Goal: Obtain resource: Download file/media

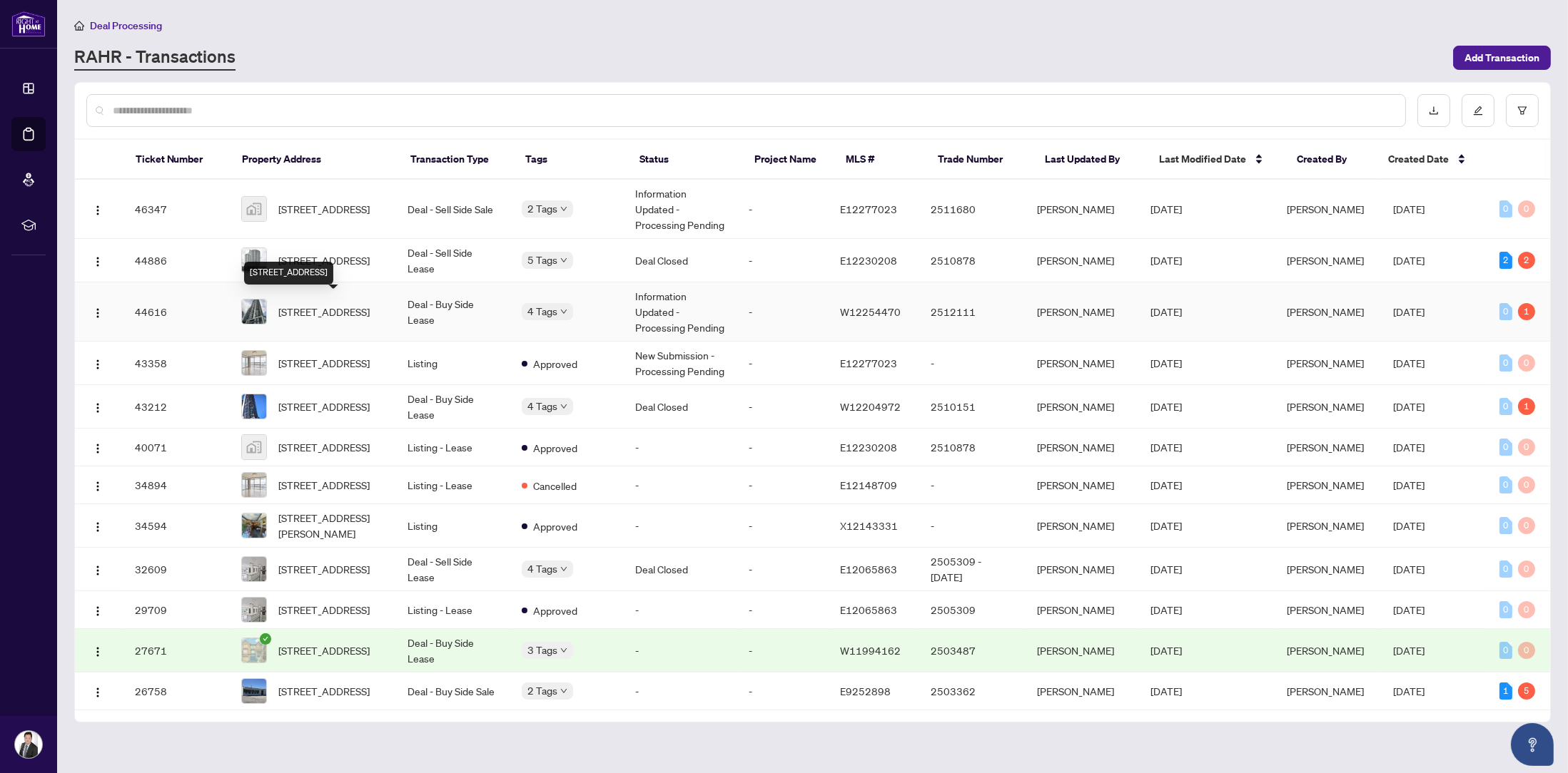
click at [357, 304] on span "[STREET_ADDRESS]" at bounding box center [325, 312] width 92 height 16
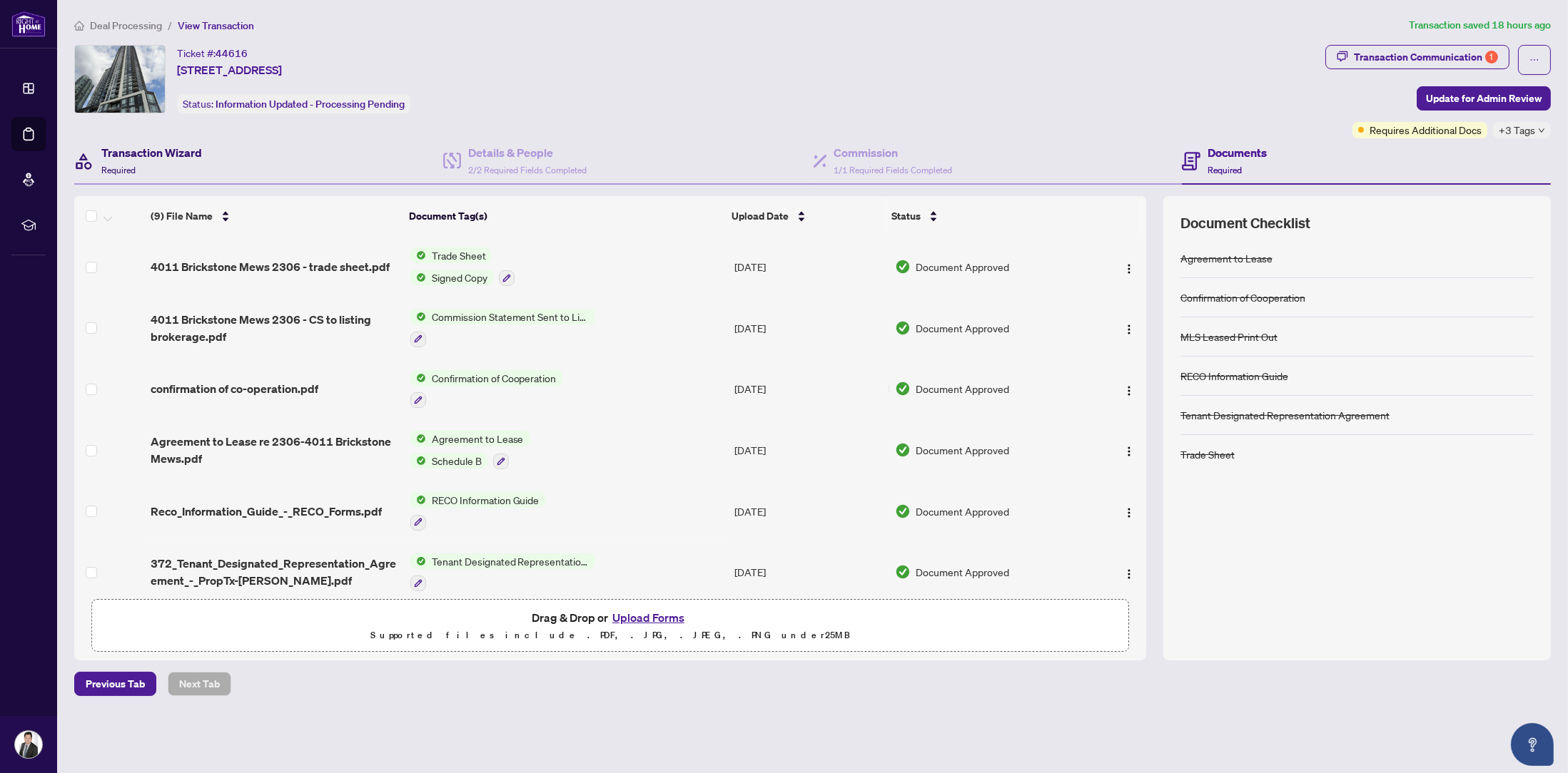
click at [172, 155] on h4 "Transaction Wizard" at bounding box center [151, 153] width 100 height 17
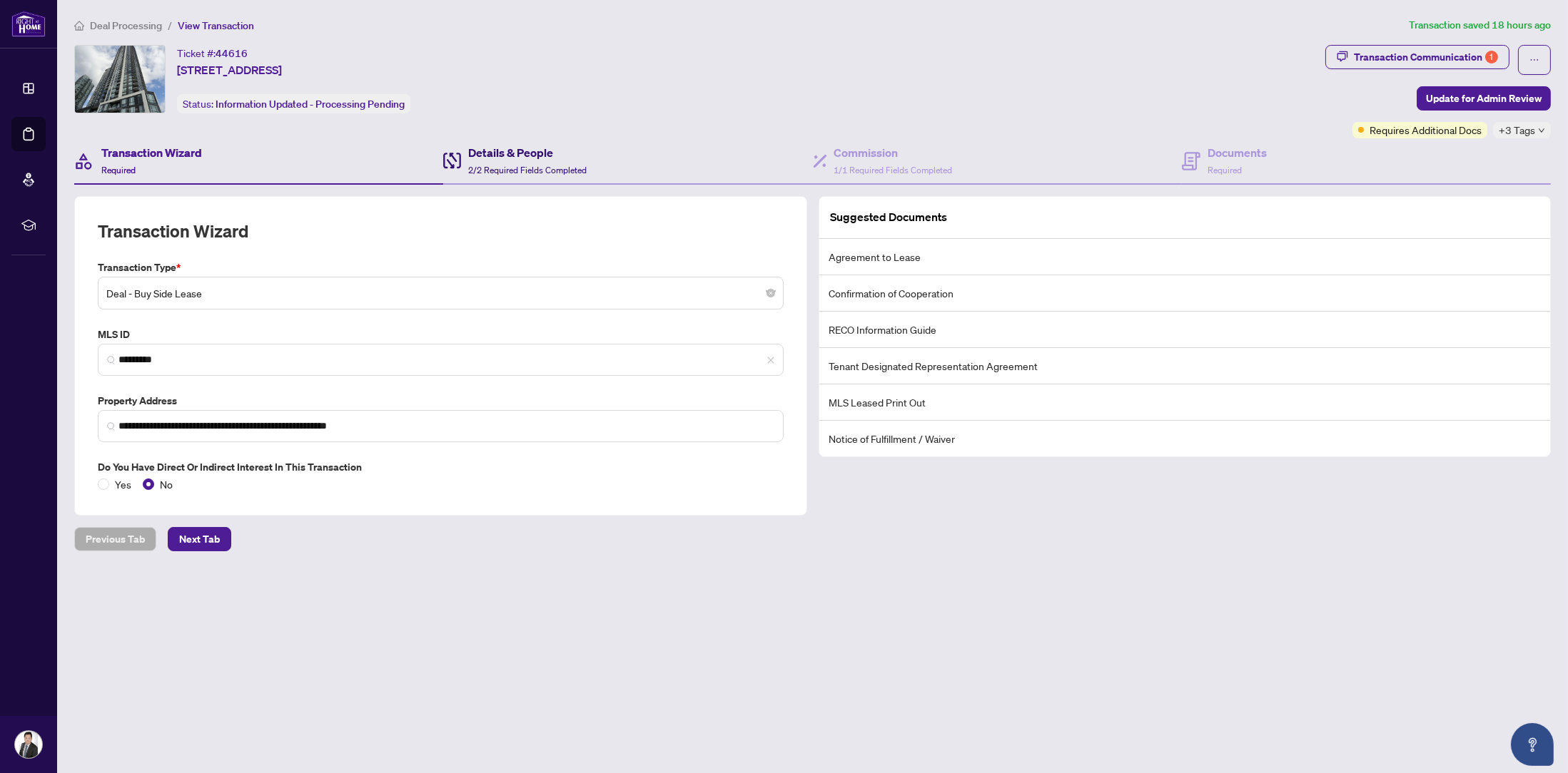
click at [512, 152] on h4 "Details & People" at bounding box center [528, 153] width 119 height 17
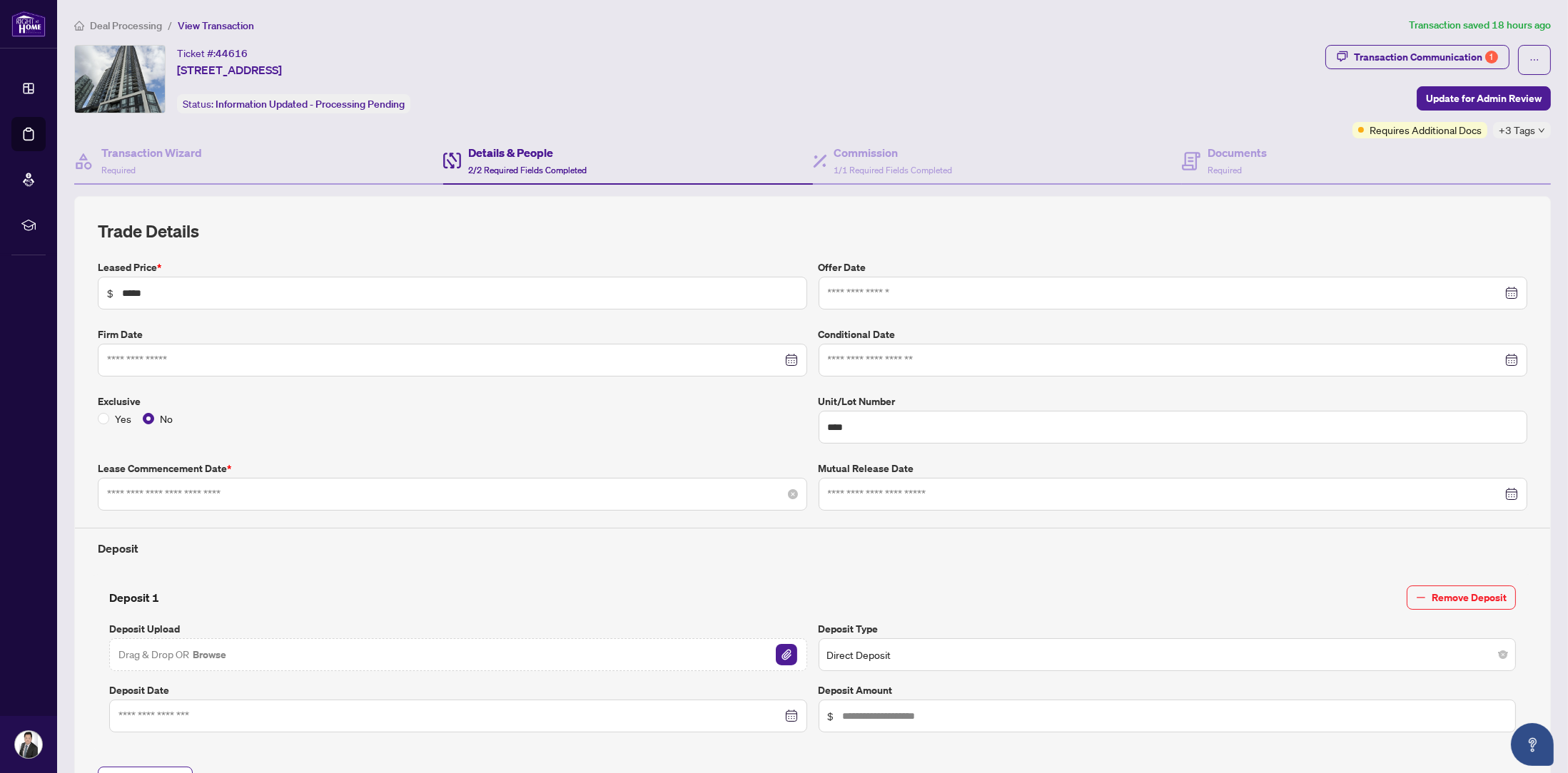
type input "**********"
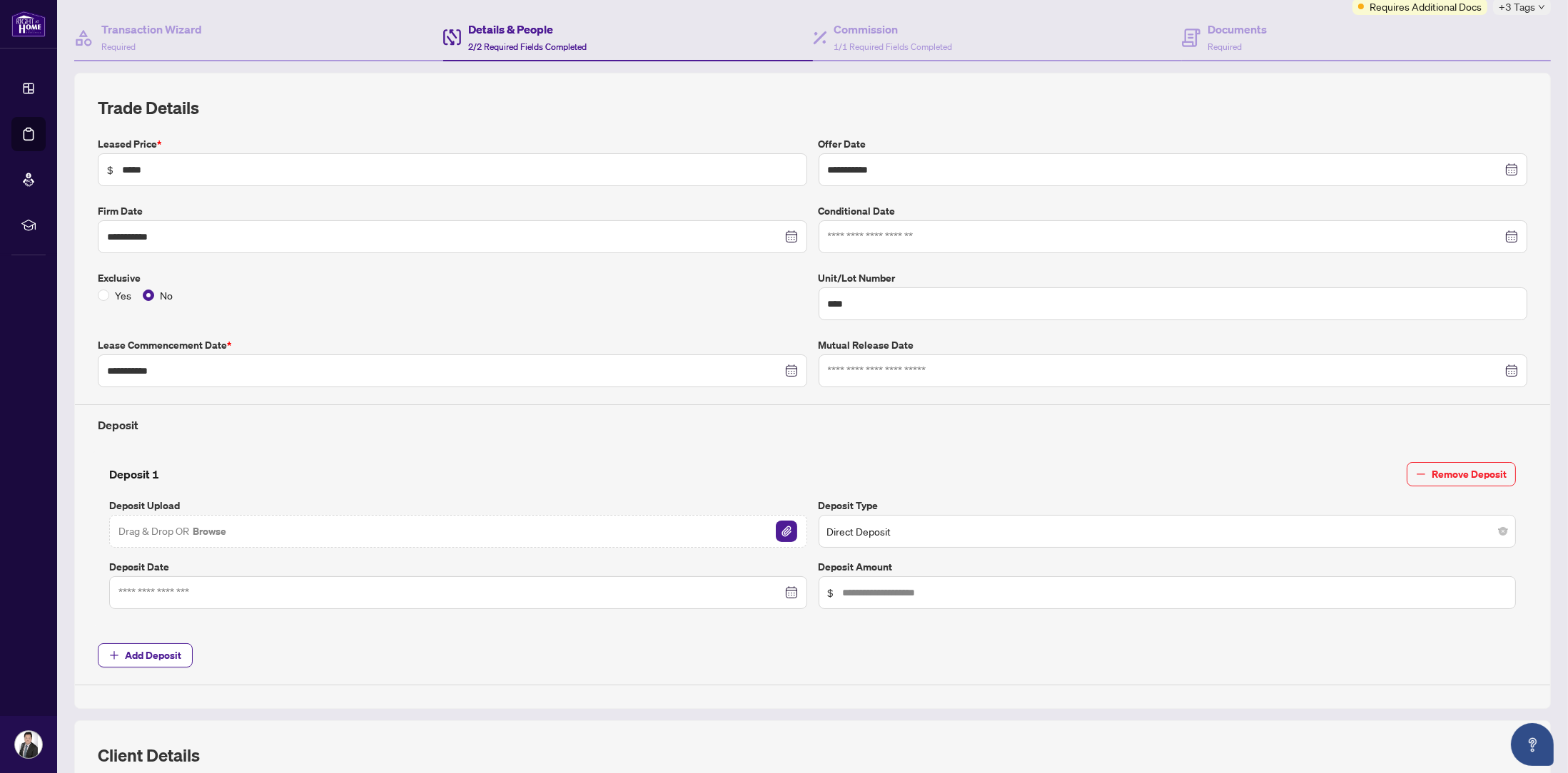
scroll to position [73, 0]
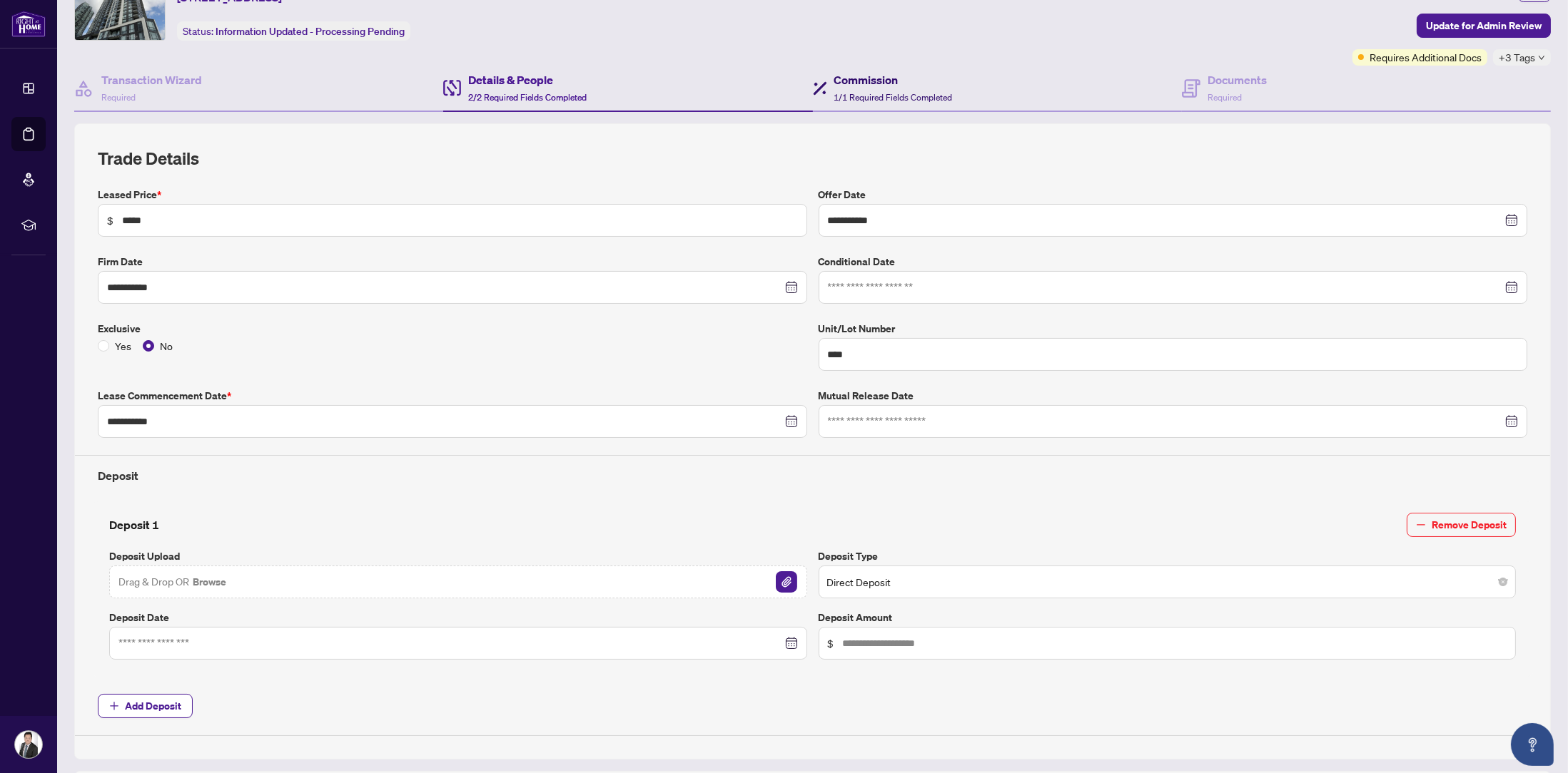
click at [869, 94] on span "1/1 Required Fields Completed" at bounding box center [894, 97] width 119 height 11
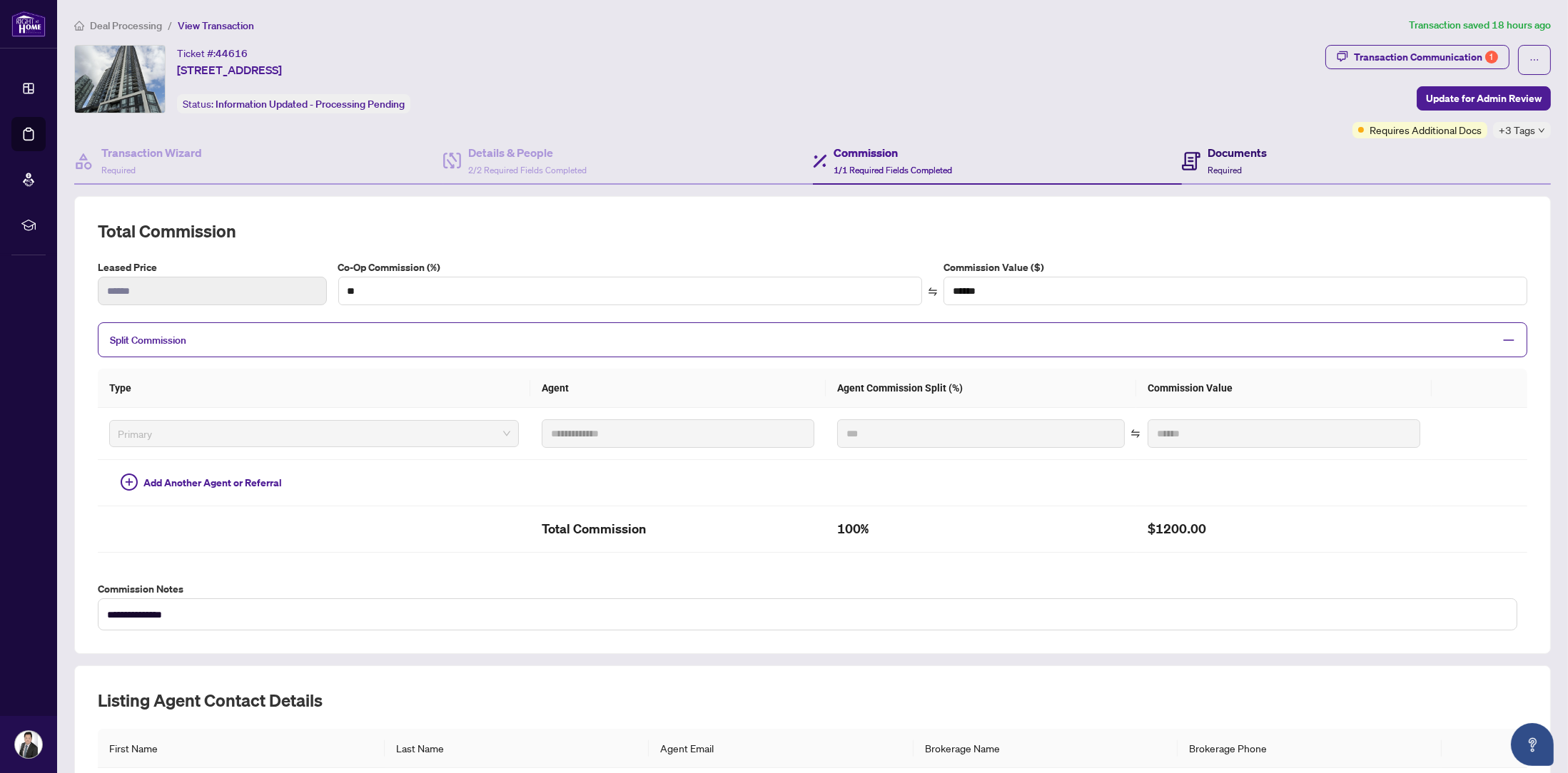
click at [1220, 165] on span "Required" at bounding box center [1225, 170] width 34 height 11
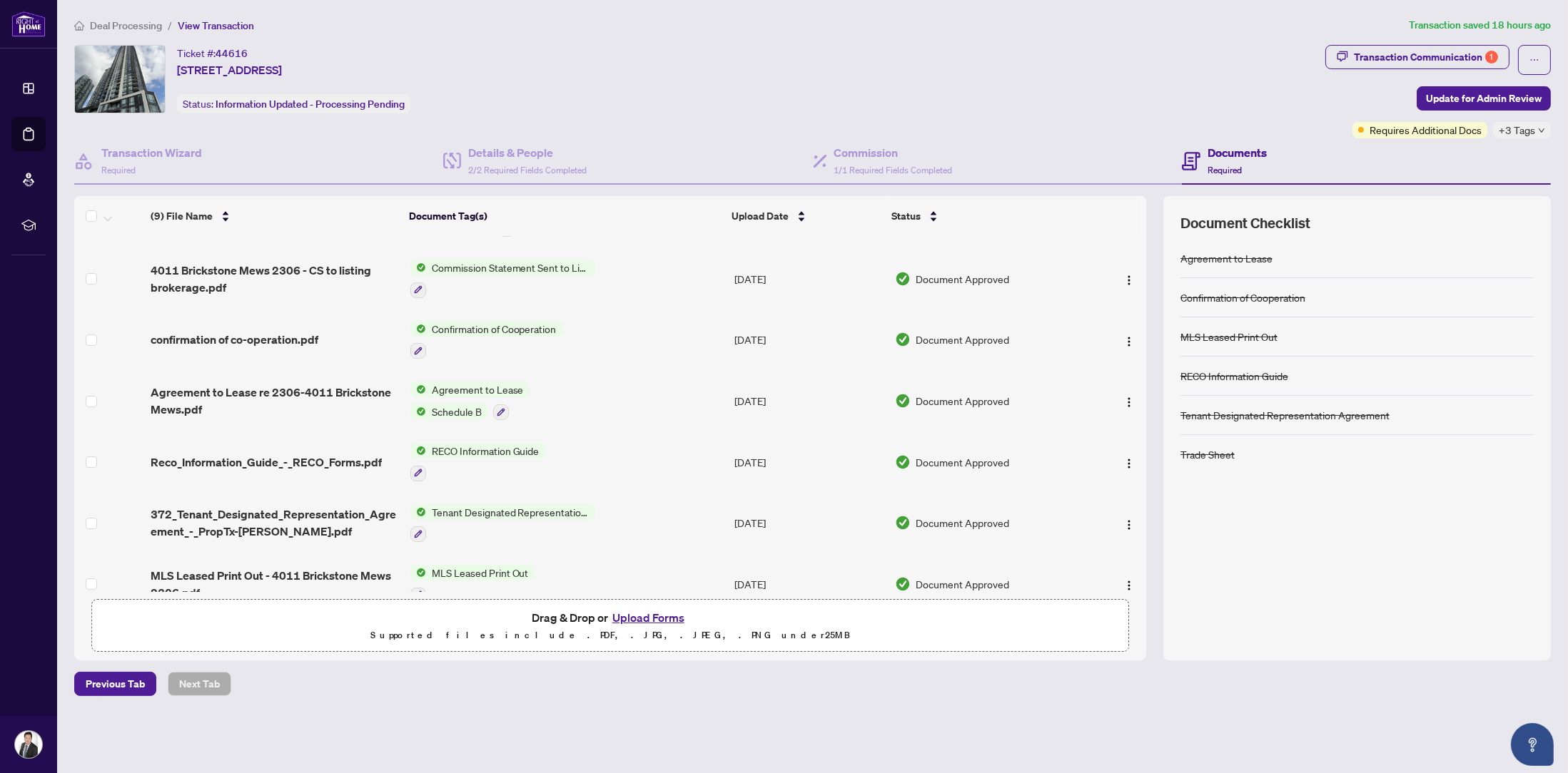
scroll to position [48, 0]
click at [217, 274] on span "4011 Brickstone Mews 2306 - CS to listing brokerage.pdf" at bounding box center [274, 280] width 247 height 34
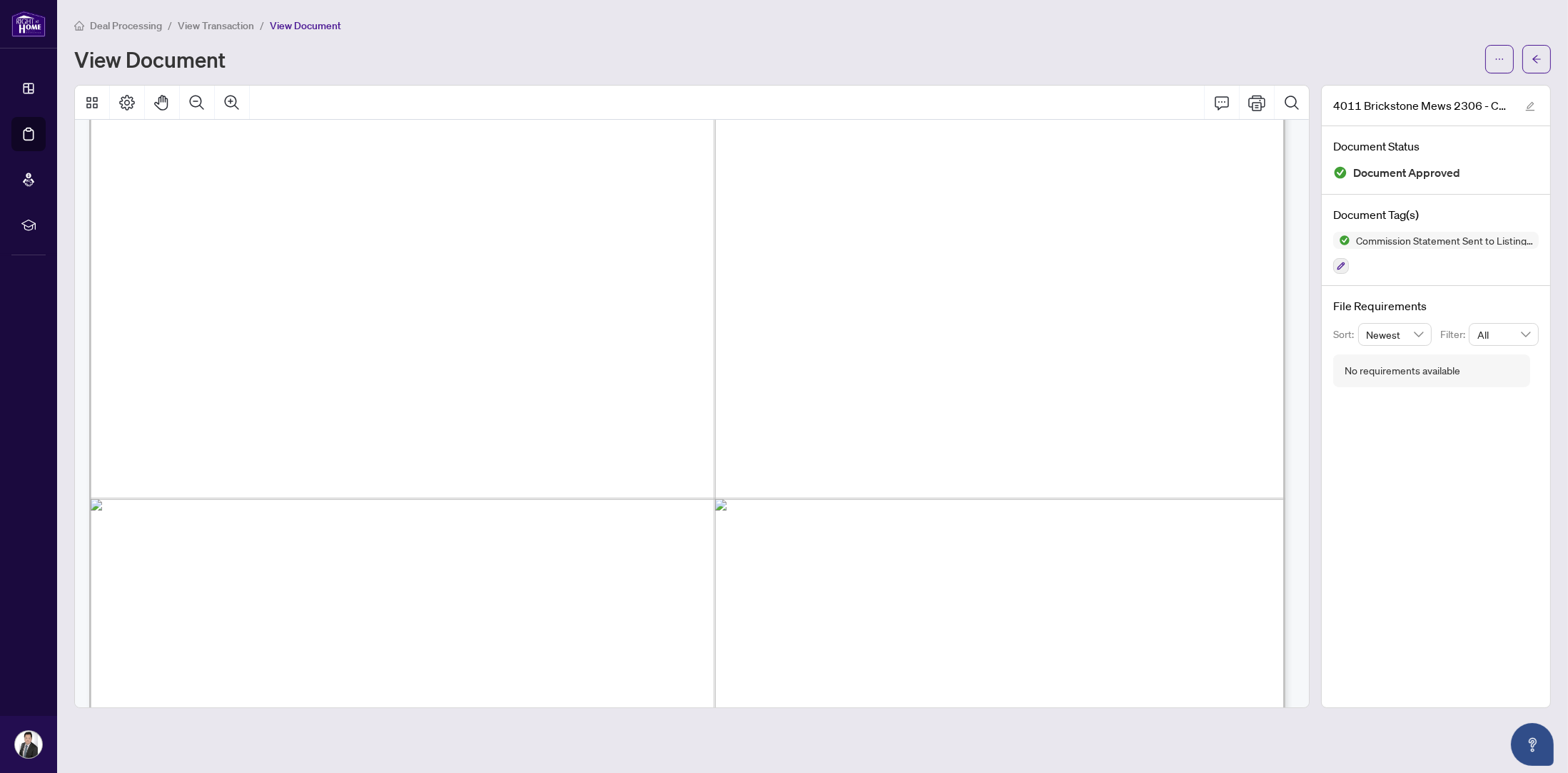
scroll to position [285, 0]
drag, startPoint x: 202, startPoint y: 246, endPoint x: 437, endPoint y: 268, distance: 236.0
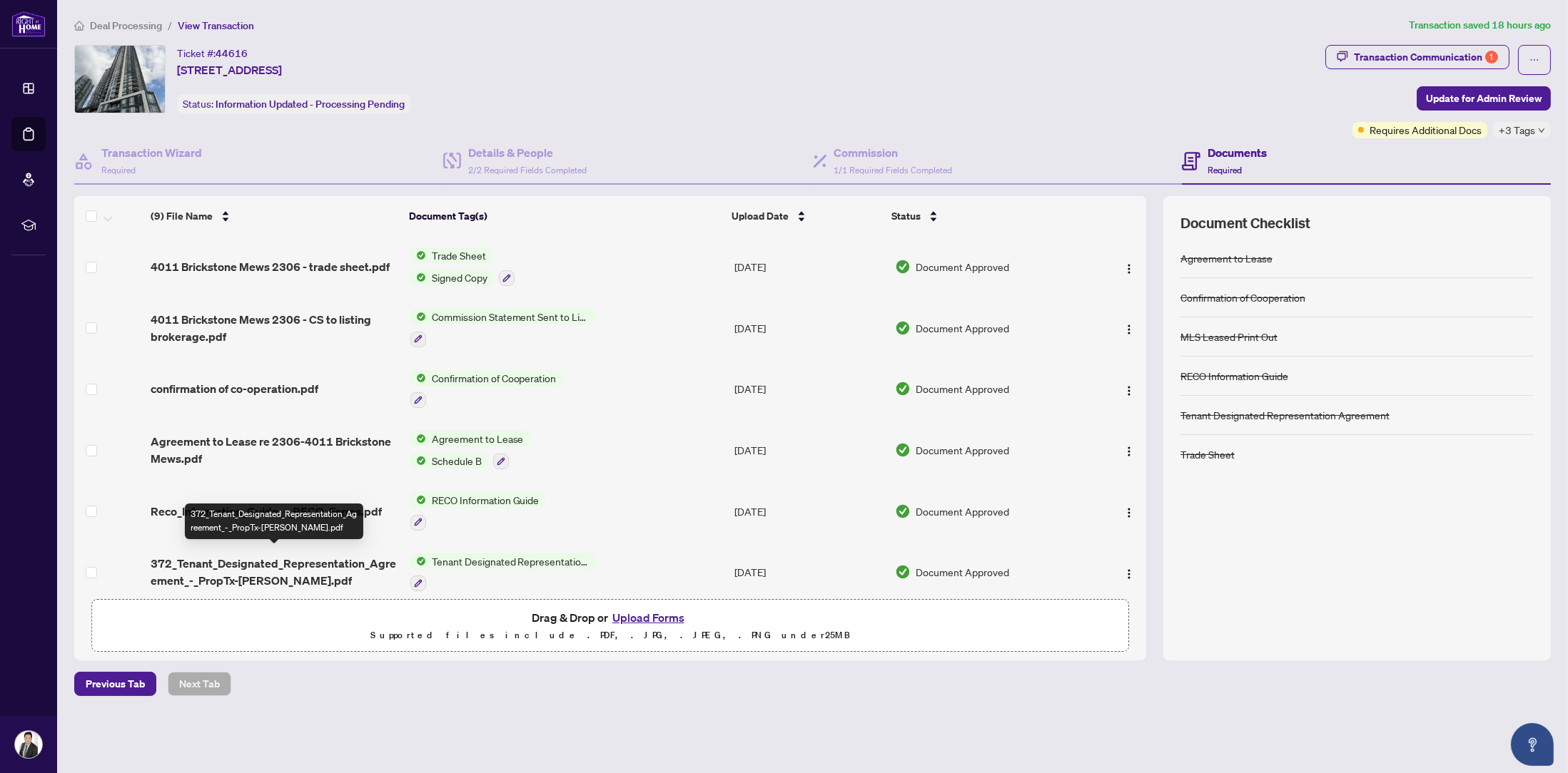
click at [241, 564] on span "372_Tenant_Designated_Representation_Agreement_-_PropTx-[PERSON_NAME].pdf" at bounding box center [274, 572] width 247 height 34
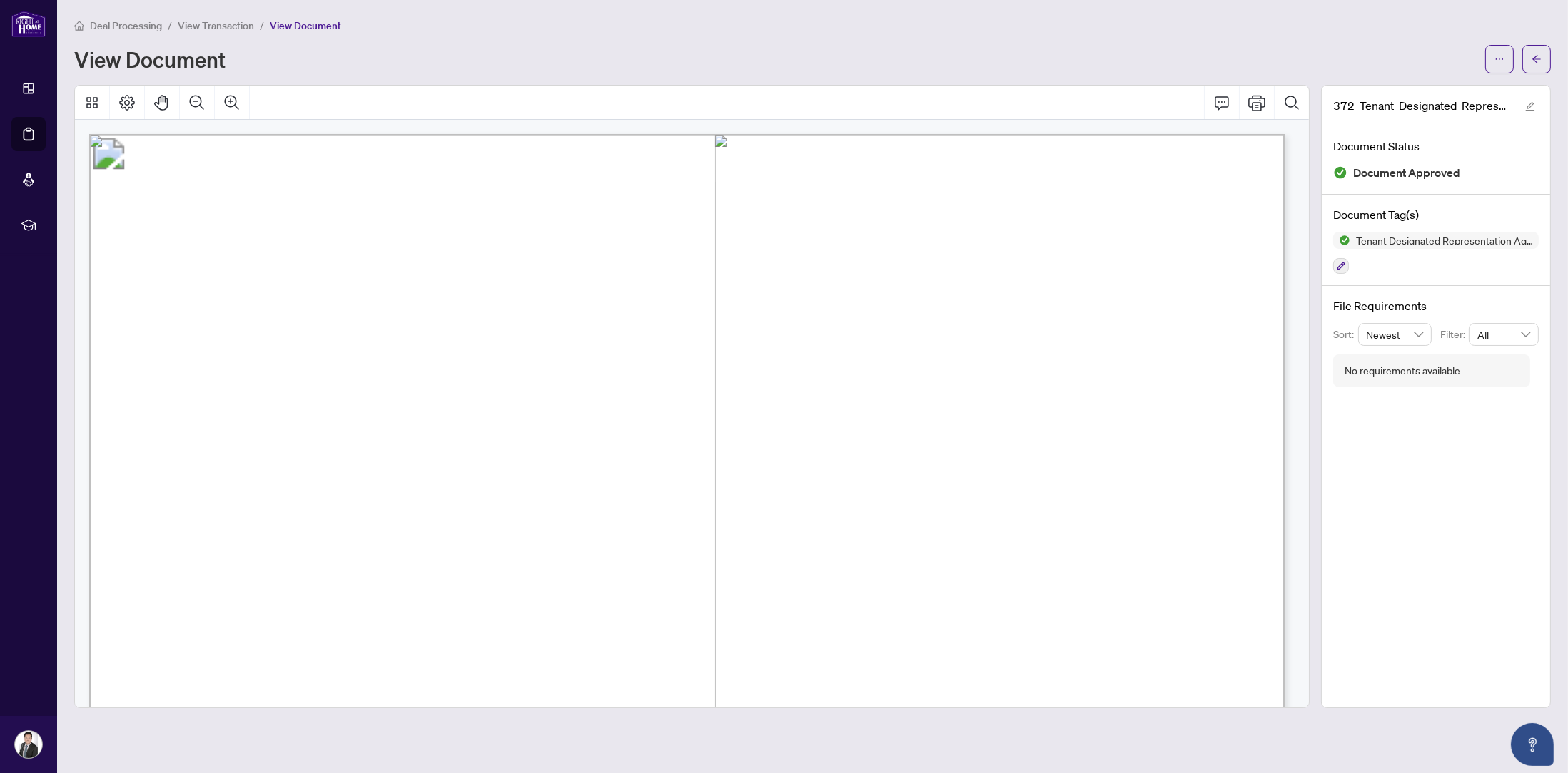
click at [358, 499] on span "[PERSON_NAME]" at bounding box center [318, 499] width 138 height 19
drag, startPoint x: 345, startPoint y: 497, endPoint x: 252, endPoint y: 497, distance: 93.0
click at [252, 497] on span "[PERSON_NAME]" at bounding box center [318, 499] width 138 height 19
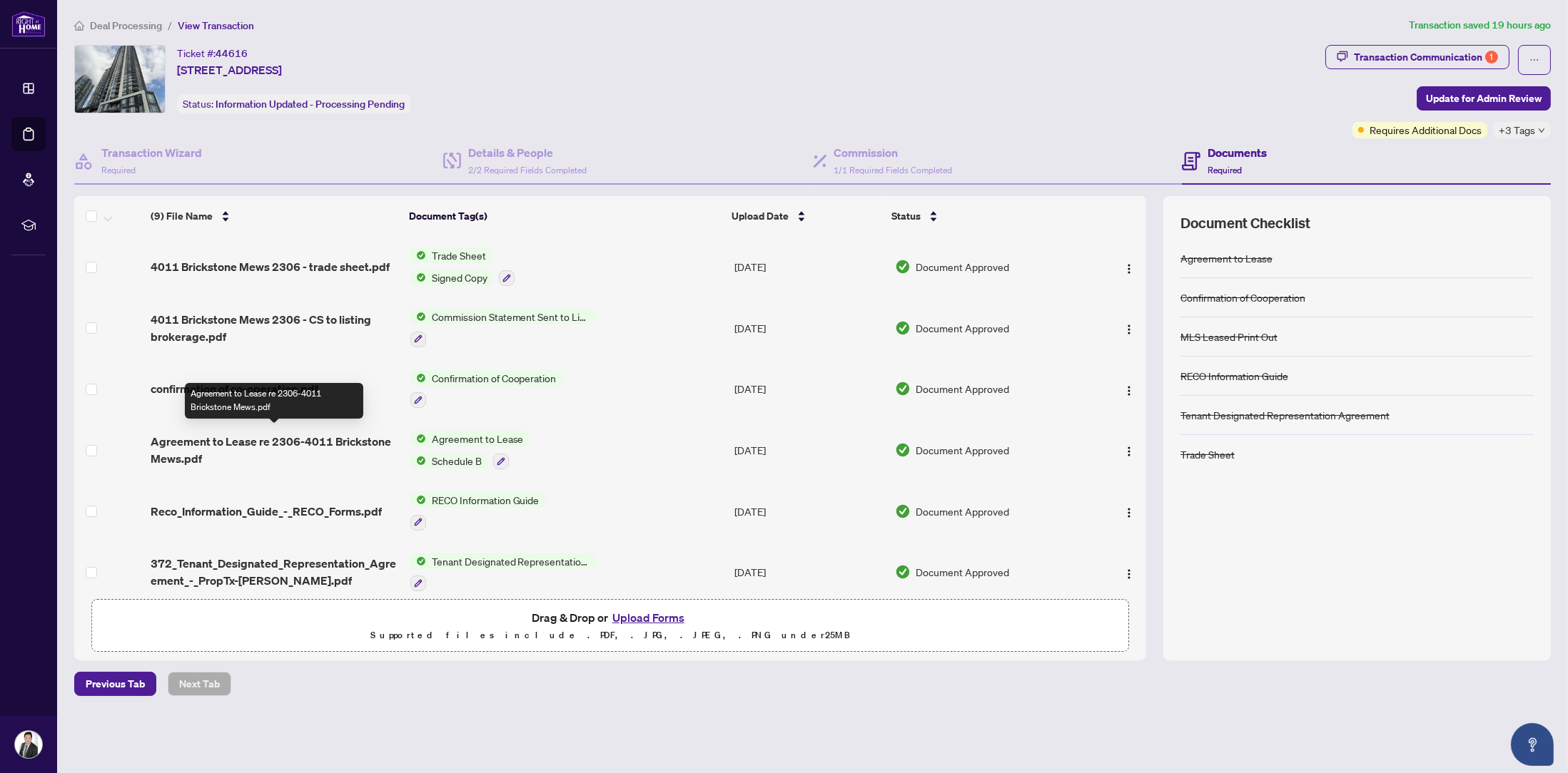
click at [294, 436] on span "Agreement to Lease re 2306-4011 Brickstone Mews.pdf" at bounding box center [274, 449] width 247 height 34
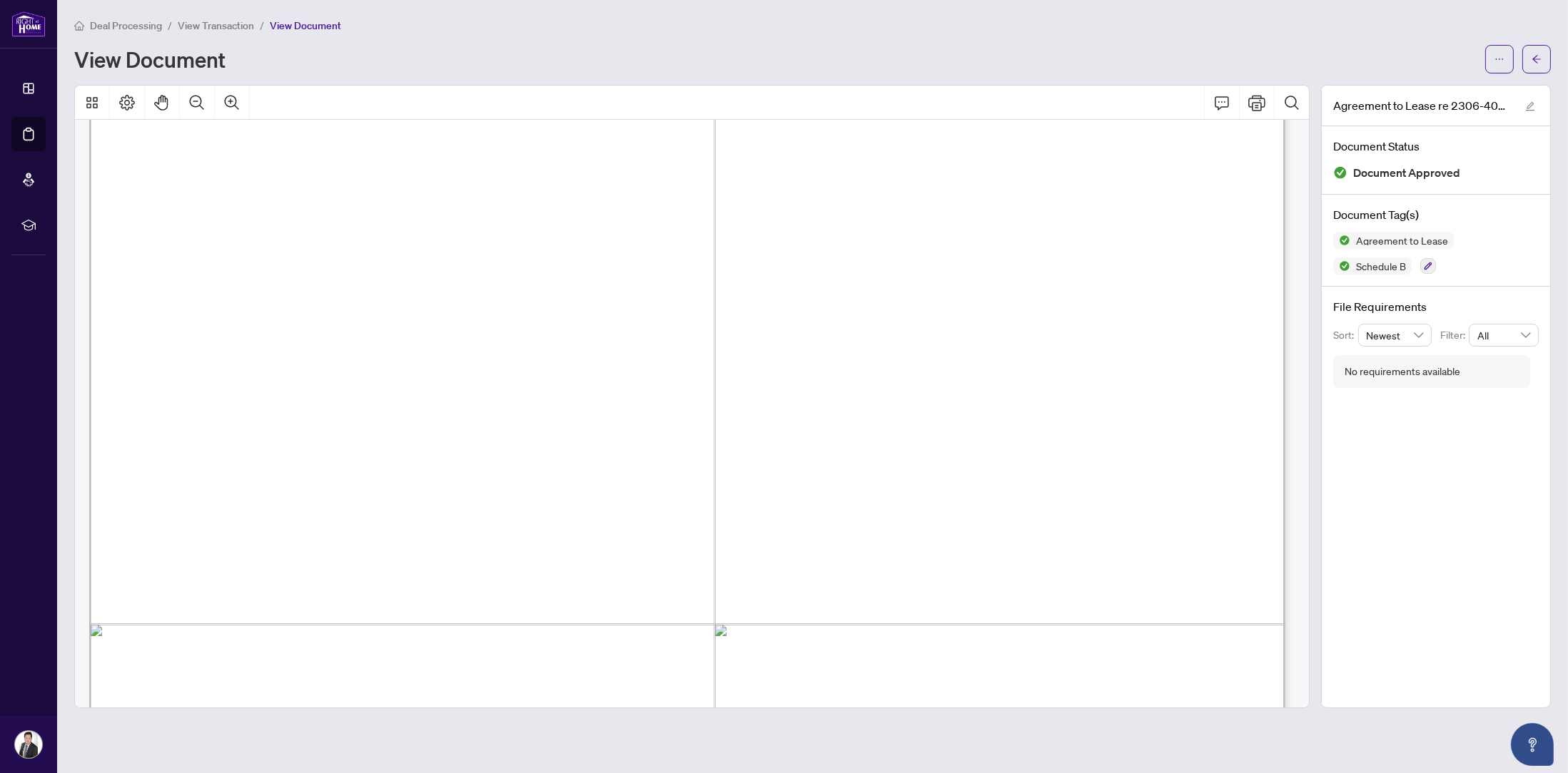
scroll to position [143, 0]
drag, startPoint x: 749, startPoint y: 495, endPoint x: 699, endPoint y: 498, distance: 50.1
drag, startPoint x: 268, startPoint y: 489, endPoint x: 360, endPoint y: 489, distance: 92.0
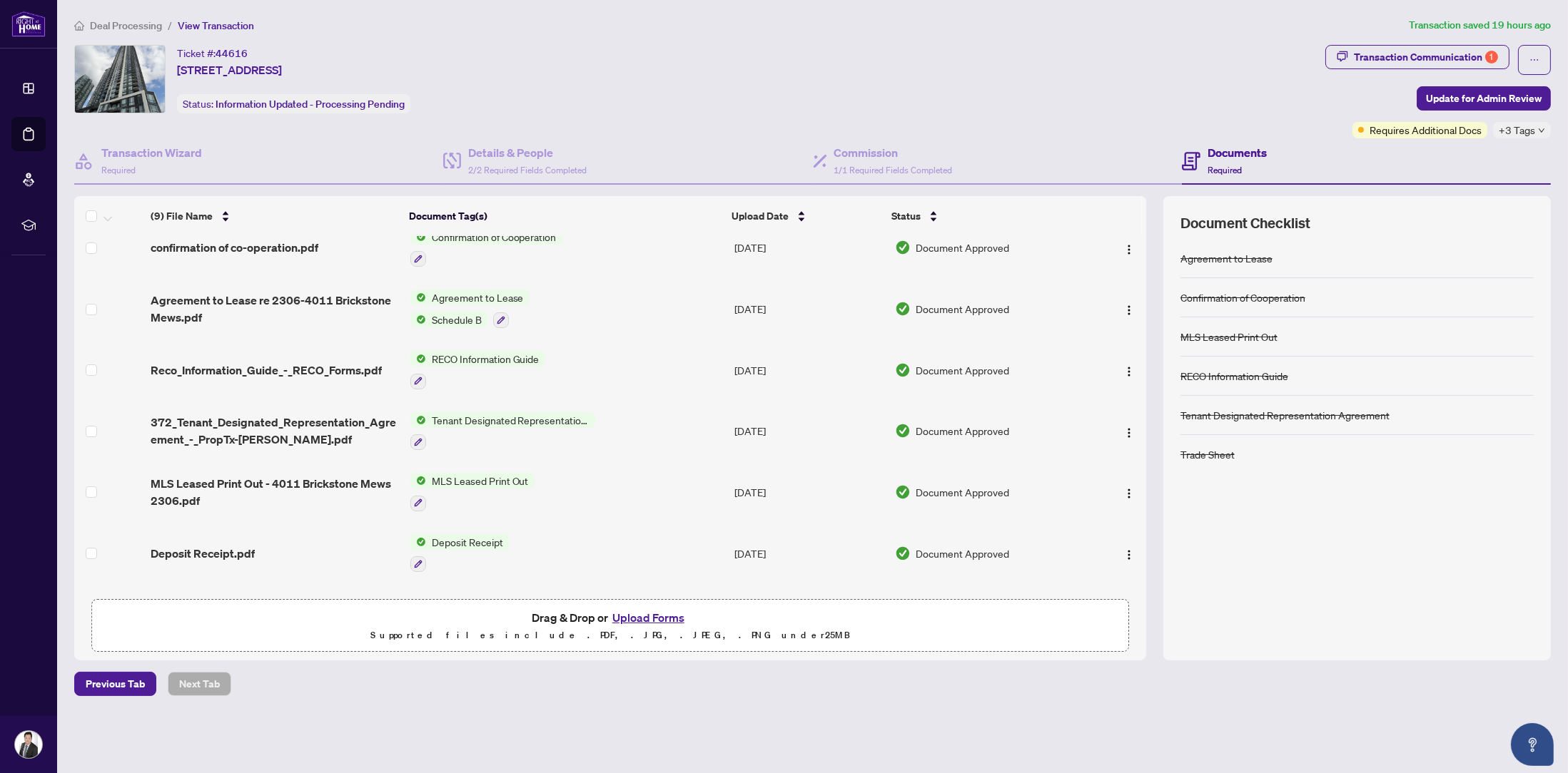
scroll to position [143, 0]
click at [215, 544] on span "Deposit Receipt.pdf" at bounding box center [202, 553] width 104 height 17
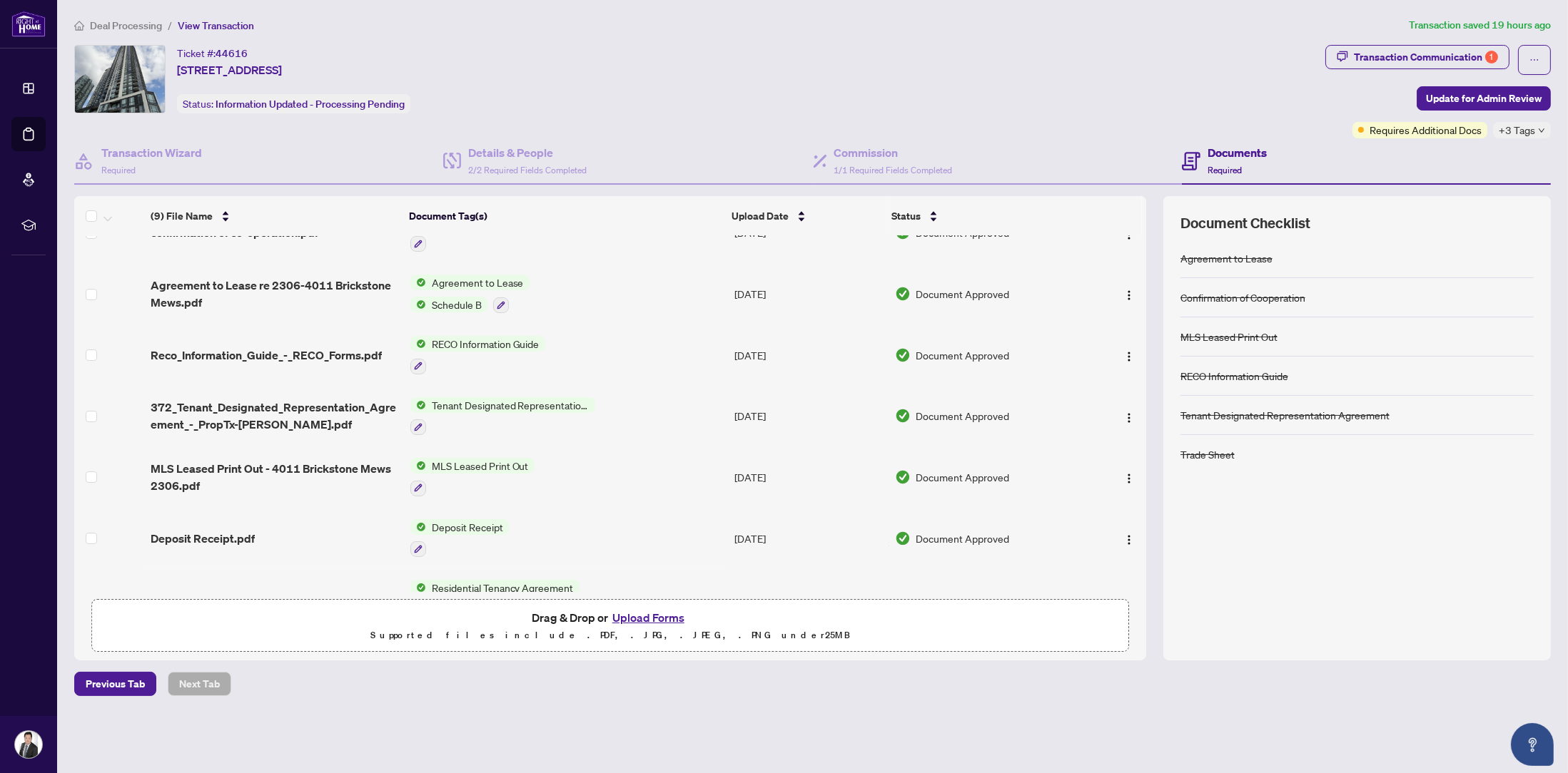
scroll to position [191, 0]
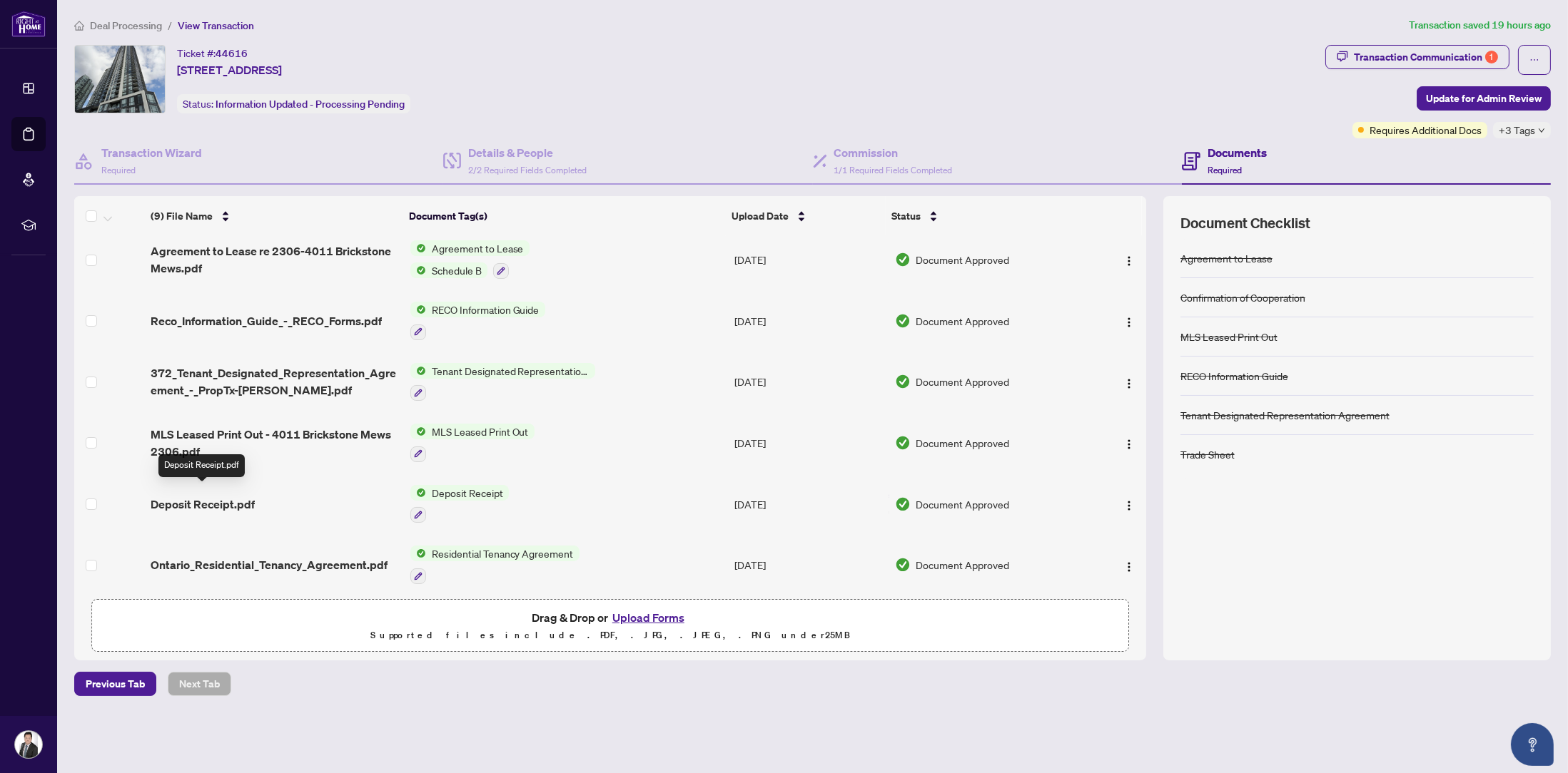
click at [213, 497] on span "Deposit Receipt.pdf" at bounding box center [202, 505] width 104 height 17
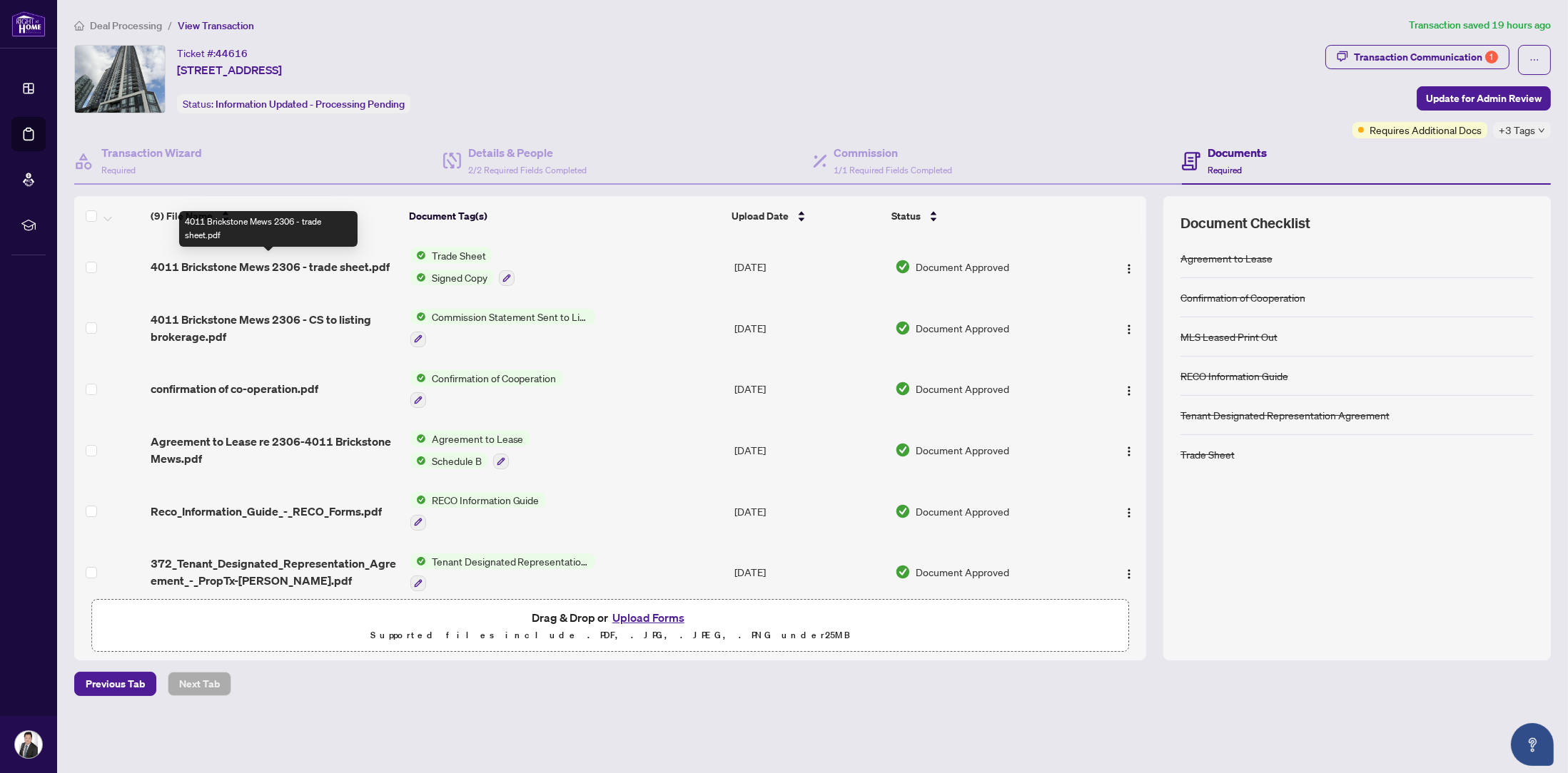
click at [338, 263] on span "4011 Brickstone Mews 2306 - trade sheet.pdf" at bounding box center [270, 267] width 239 height 17
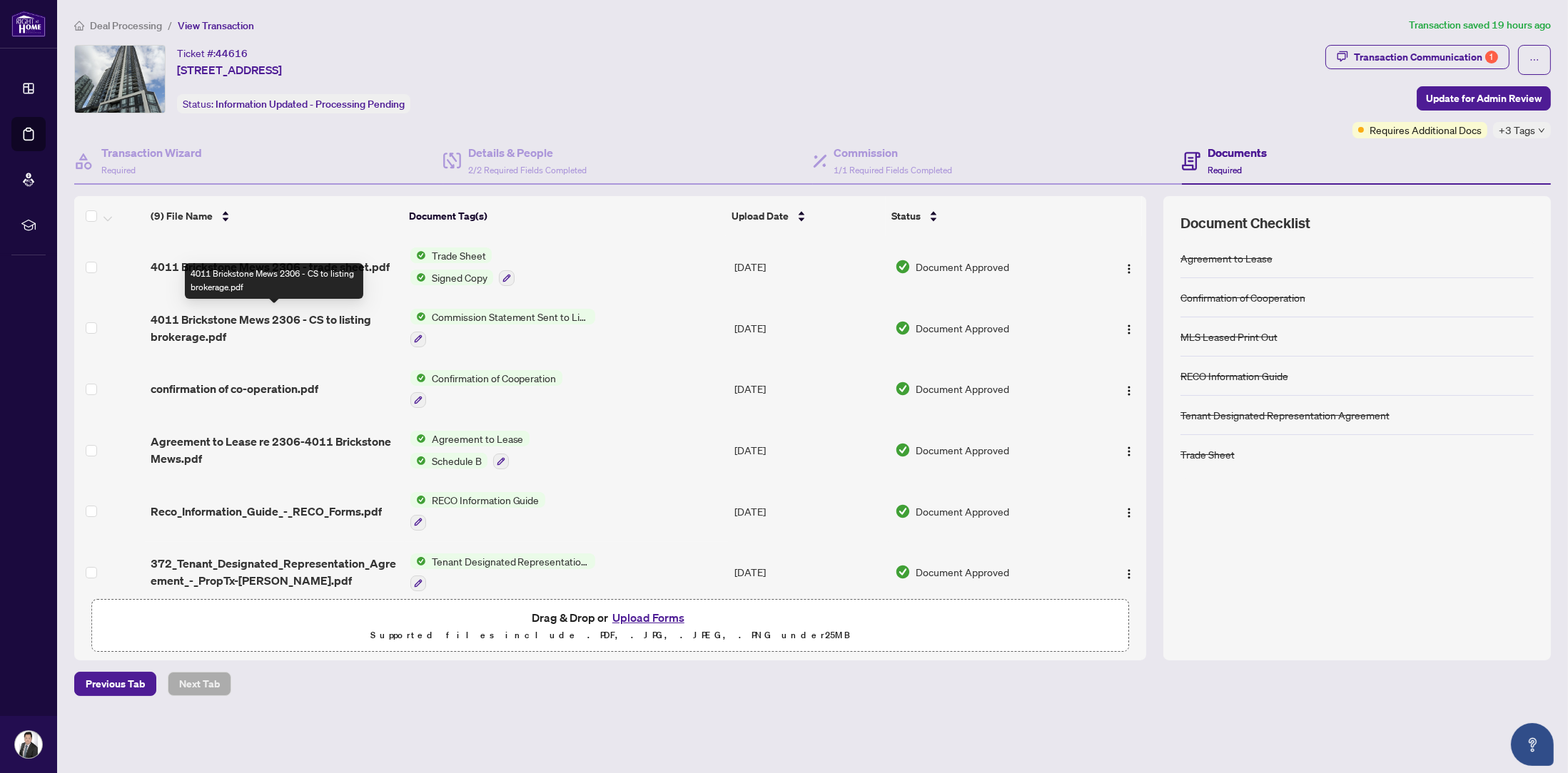
click at [306, 319] on span "4011 Brickstone Mews 2306 - CS to listing brokerage.pdf" at bounding box center [274, 328] width 247 height 34
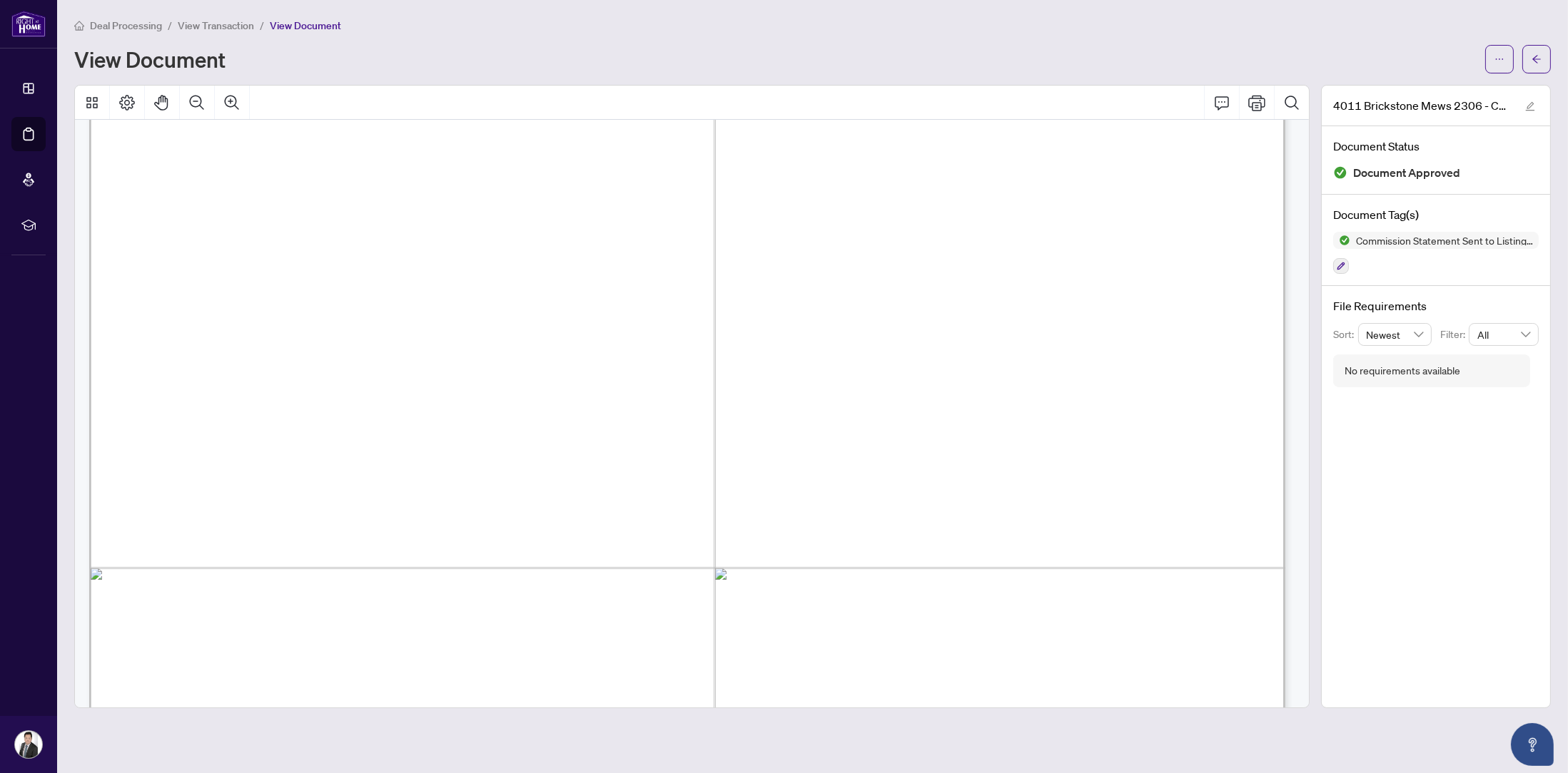
scroll to position [132, 0]
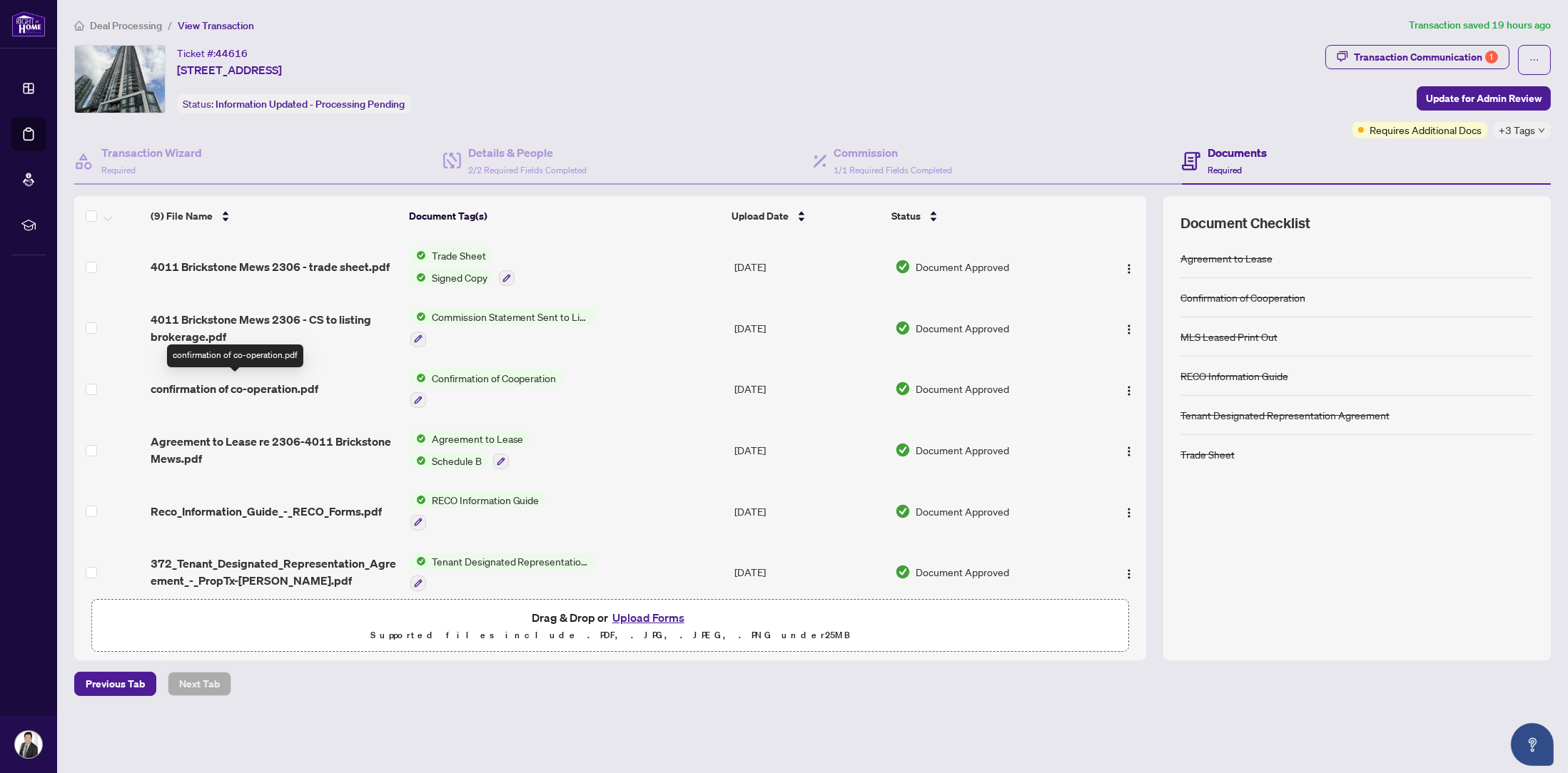
click at [282, 385] on span "confirmation of co-operation.pdf" at bounding box center [234, 389] width 168 height 17
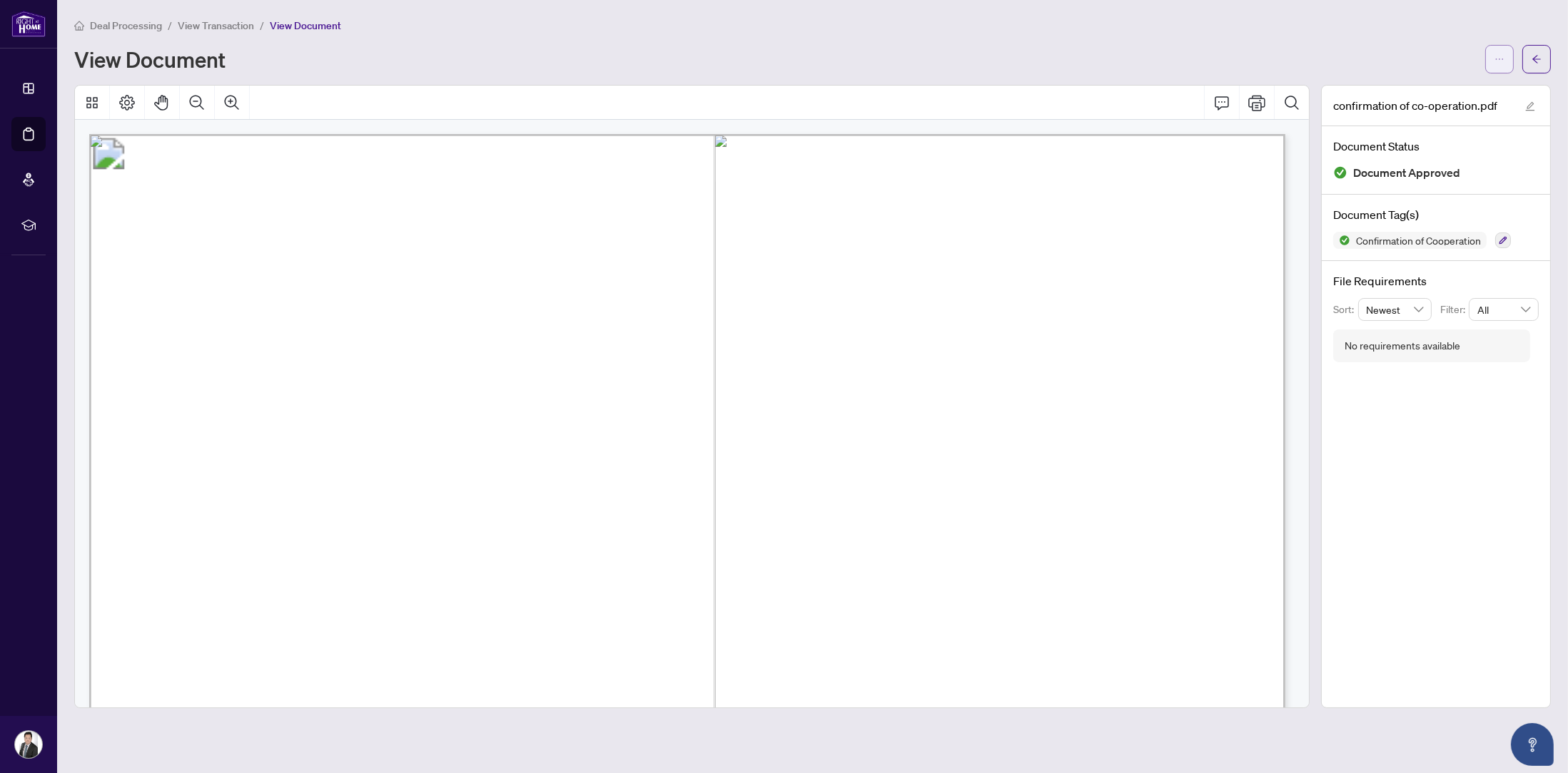
click at [1494, 57] on button "button" at bounding box center [1499, 59] width 28 height 28
click at [1368, 44] on div "Deal Processing / View Transaction / View Document View Document" at bounding box center [813, 45] width 1477 height 56
click at [226, 22] on span "View Transaction" at bounding box center [215, 25] width 76 height 13
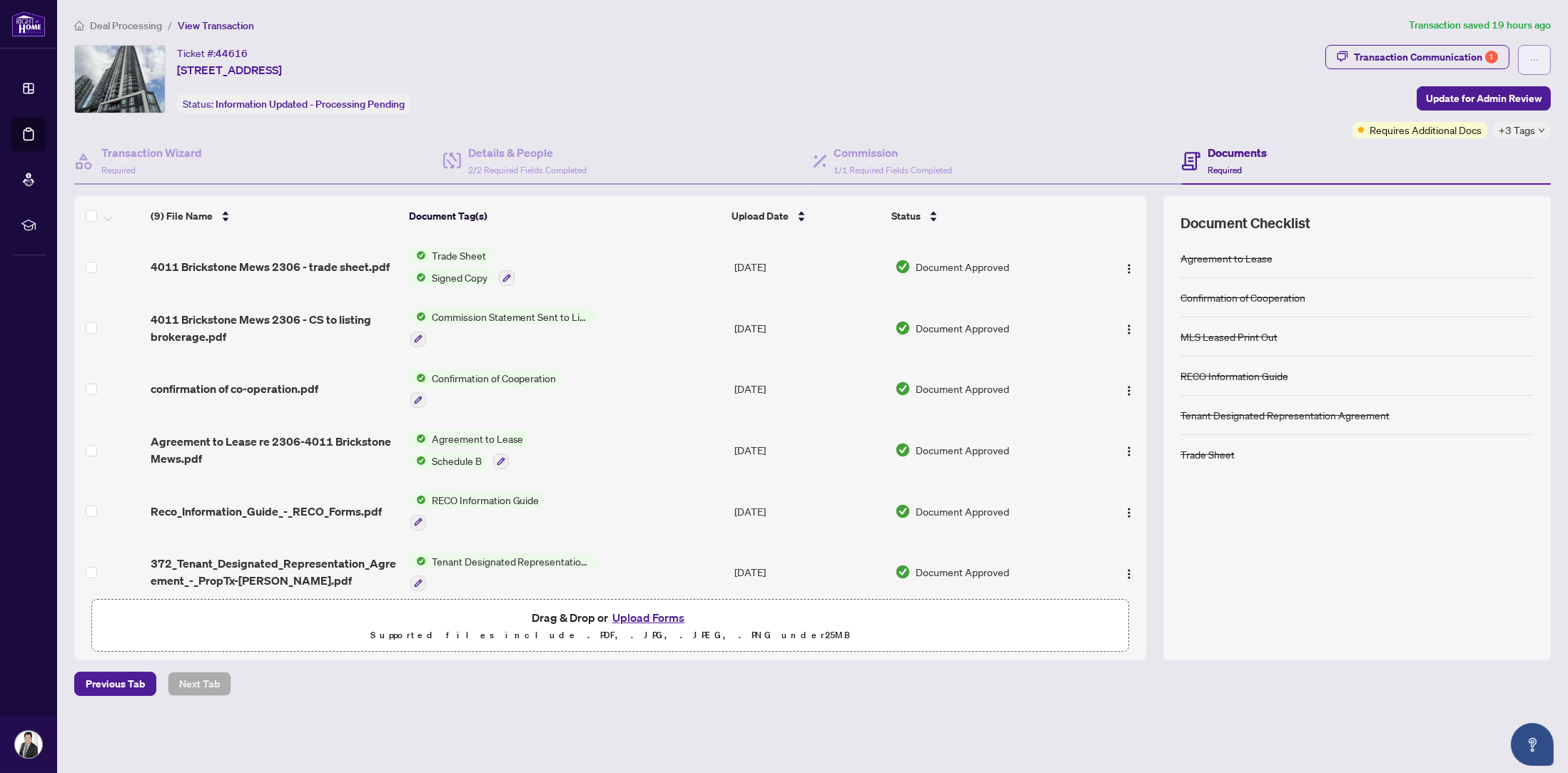
click at [1532, 53] on span "button" at bounding box center [1535, 60] width 10 height 23
click at [1360, 82] on div "Transaction Communication 1 Update for Admin Review Requires Additional Docs +3…" at bounding box center [1438, 92] width 226 height 94
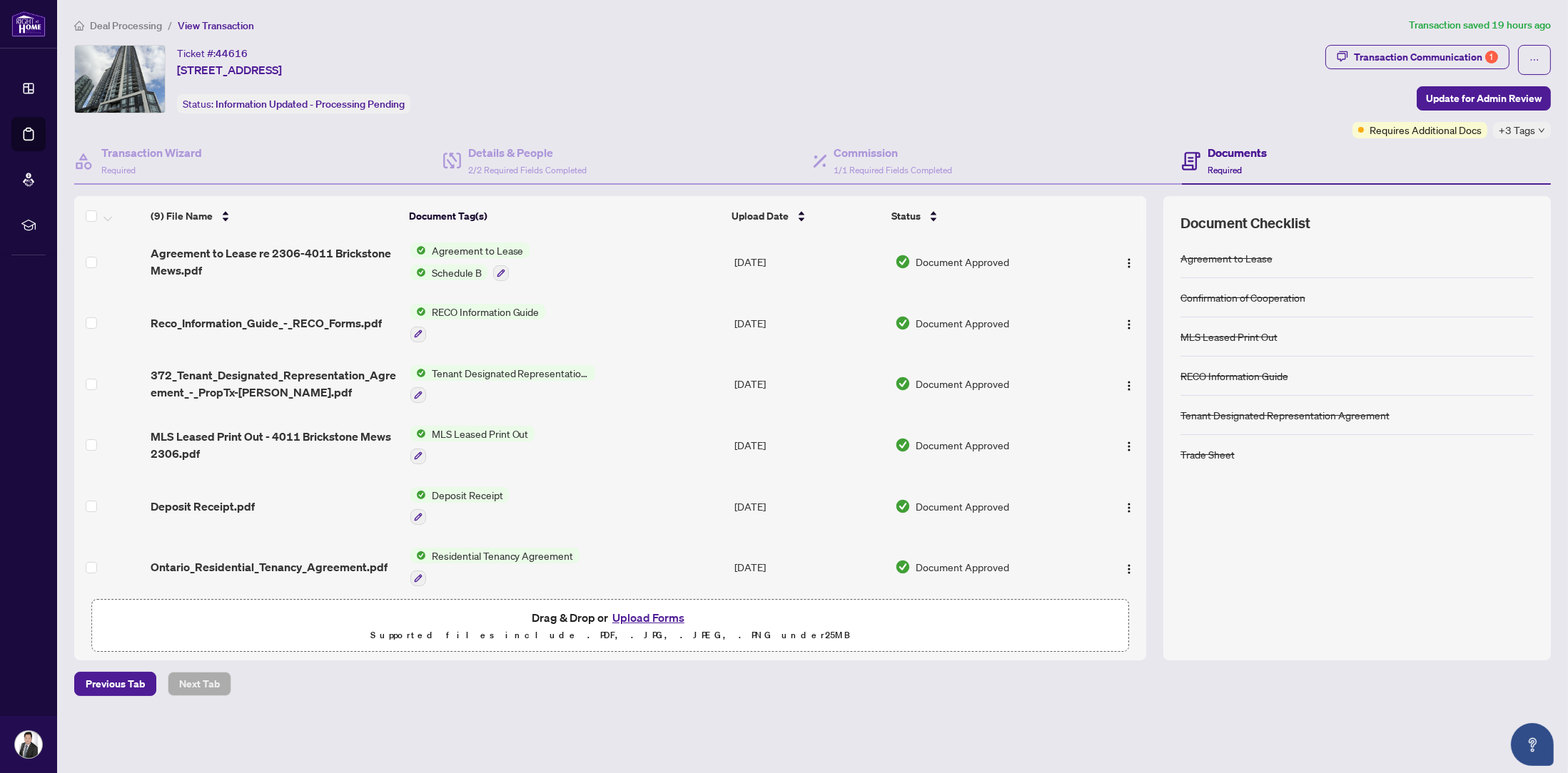
scroll to position [191, 0]
click at [1418, 56] on div "Transaction Communication 1" at bounding box center [1426, 57] width 144 height 23
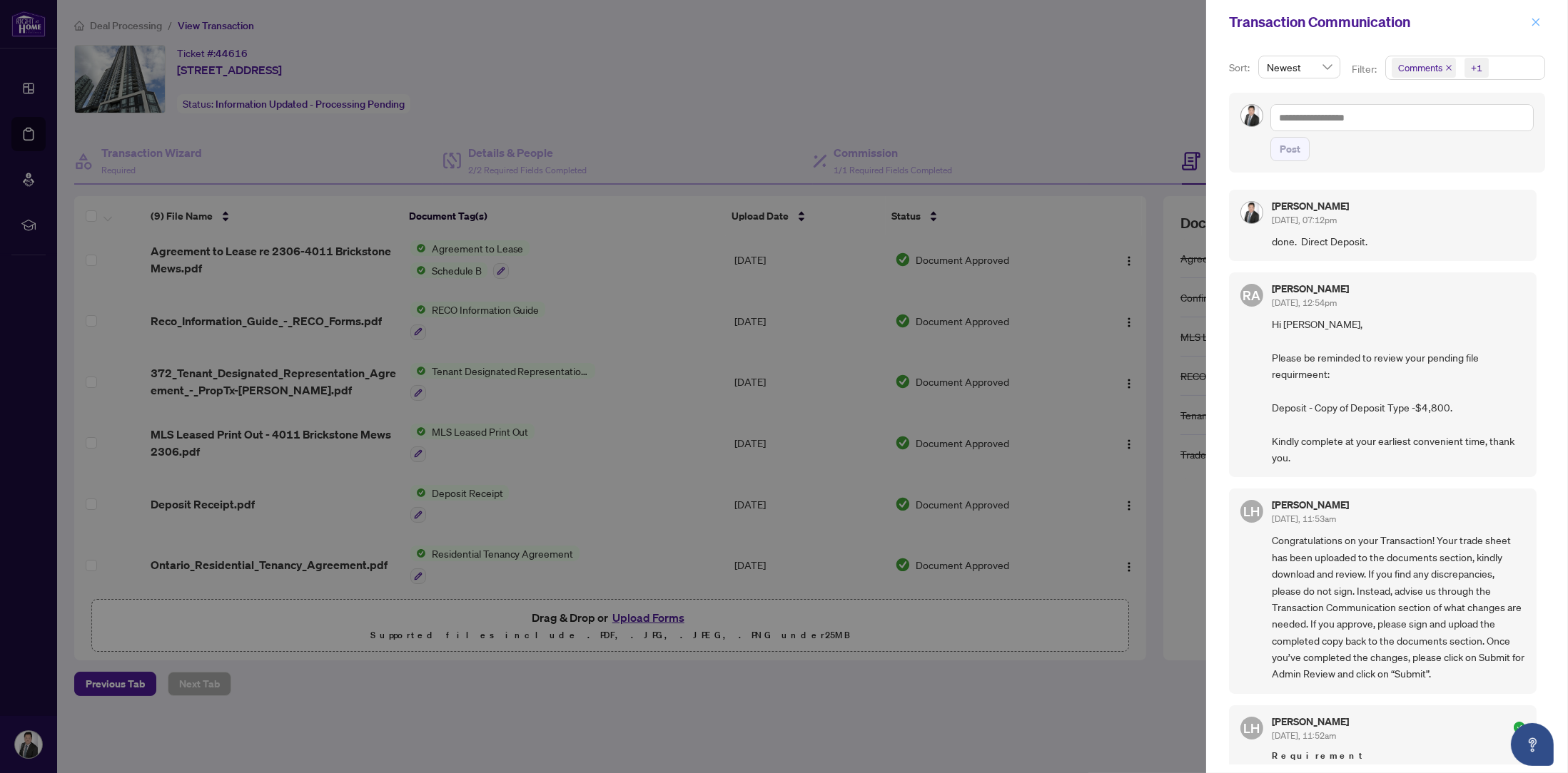
click at [1537, 23] on icon "close" at bounding box center [1536, 22] width 8 height 8
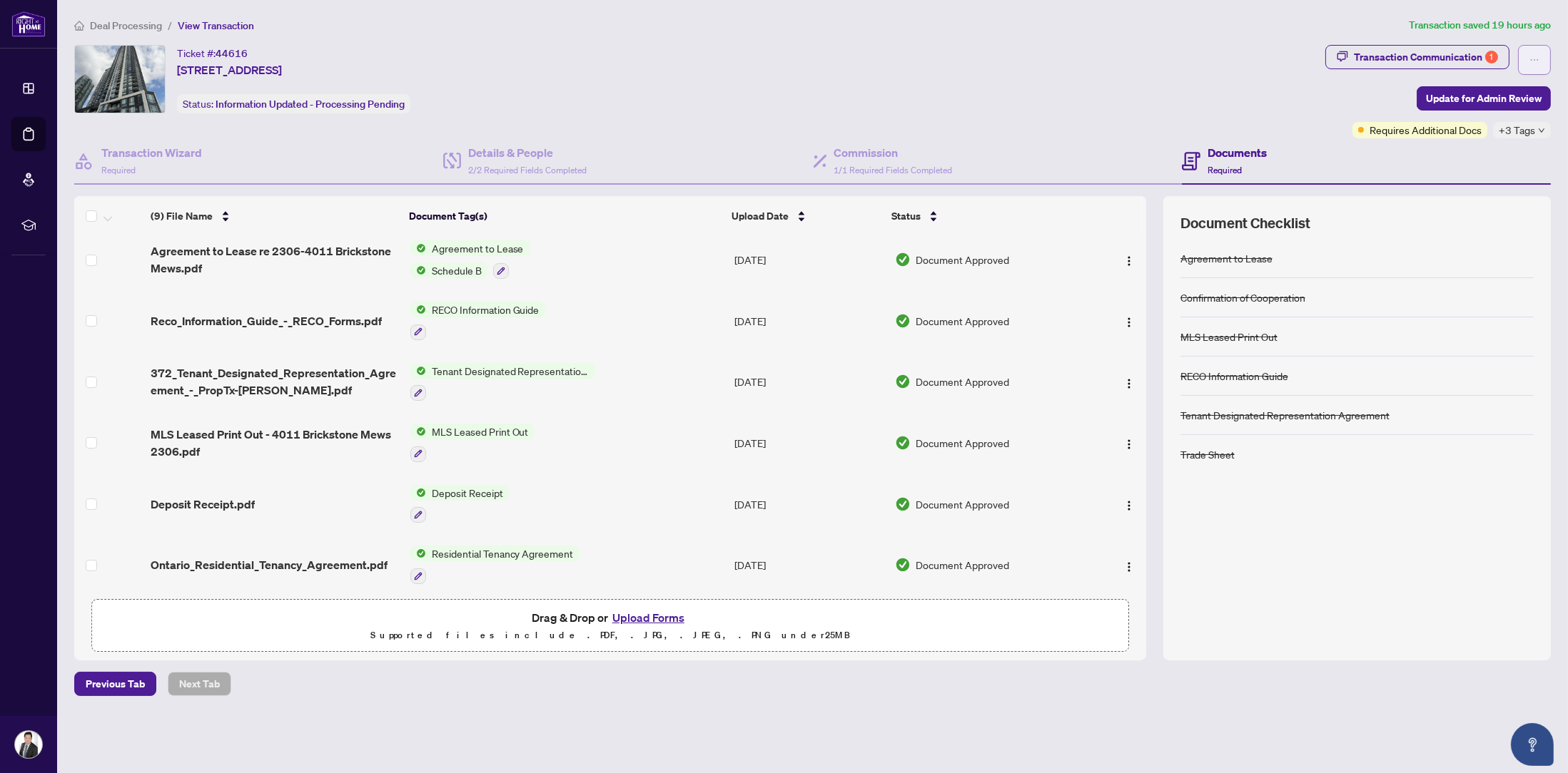
click at [1534, 60] on icon "ellipsis" at bounding box center [1535, 60] width 10 height 10
click at [1217, 165] on span "Required" at bounding box center [1225, 170] width 34 height 11
click at [1222, 151] on h4 "Documents" at bounding box center [1237, 153] width 59 height 17
click at [1230, 151] on h4 "Documents" at bounding box center [1237, 153] width 59 height 17
click at [1131, 497] on button "button" at bounding box center [1129, 504] width 23 height 23
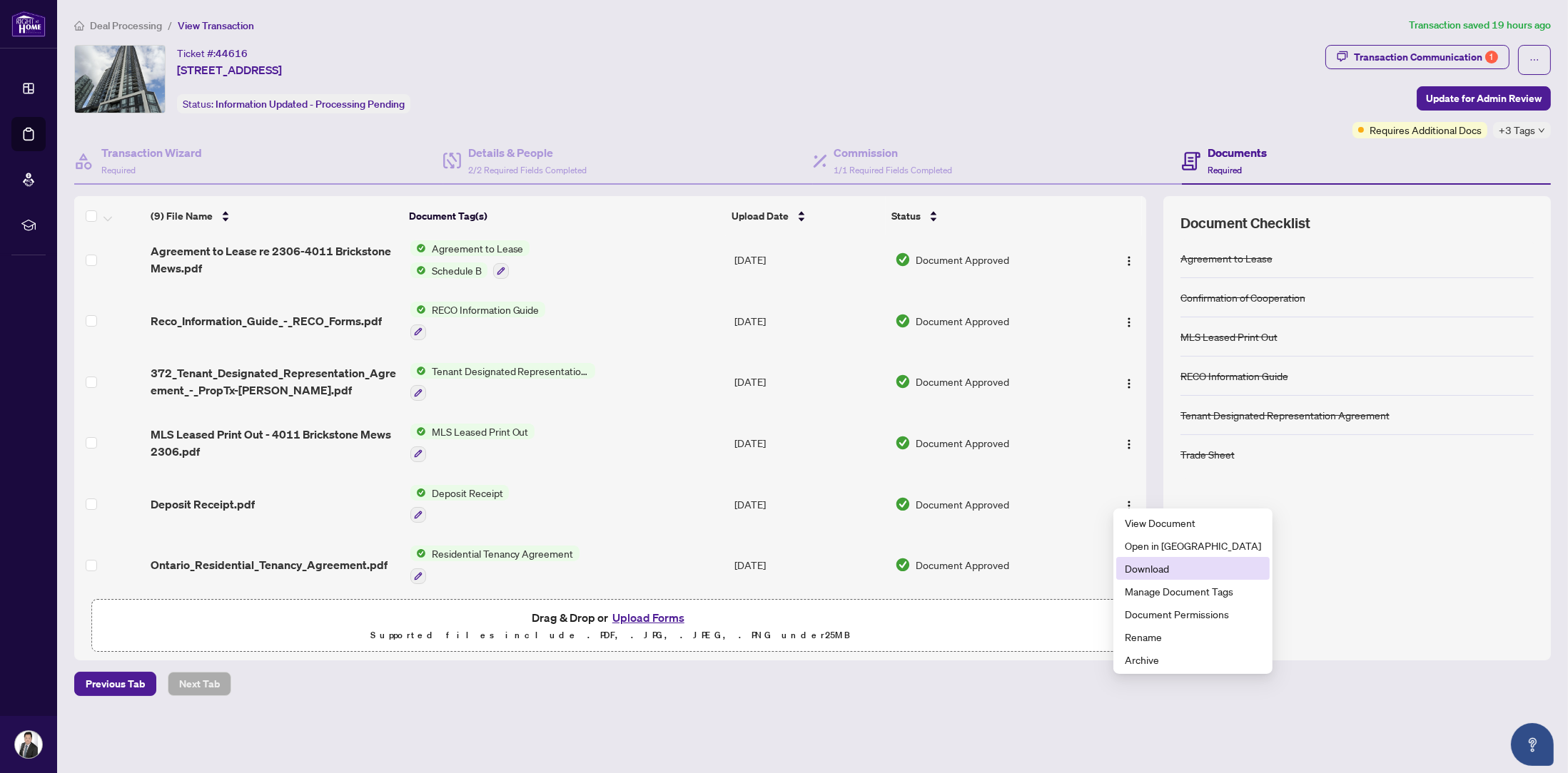
click at [1145, 565] on span "Download" at bounding box center [1193, 569] width 136 height 16
click at [1123, 438] on img "button" at bounding box center [1129, 444] width 12 height 12
click at [1129, 439] on img "button" at bounding box center [1129, 444] width 12 height 12
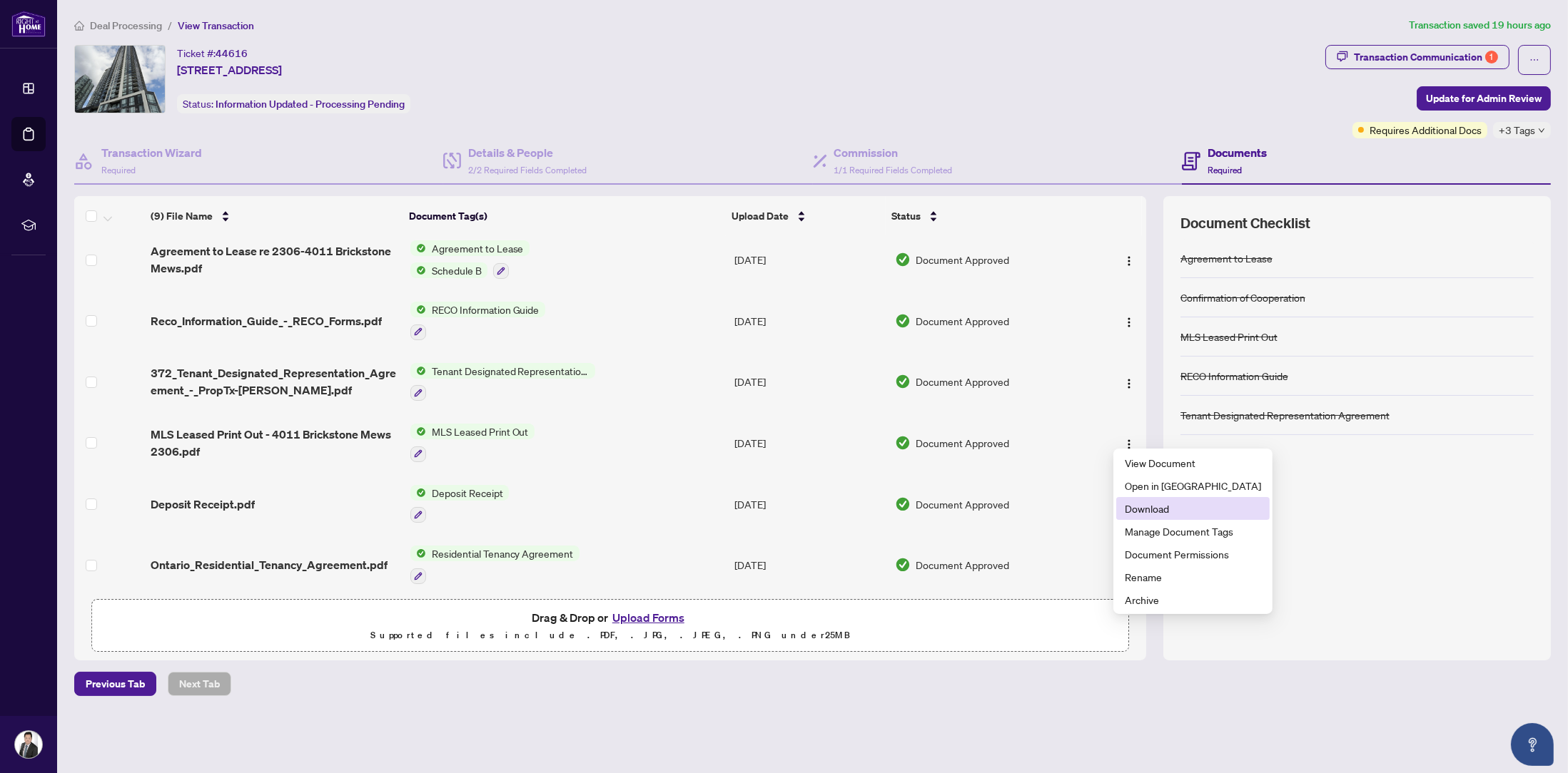
click at [1128, 508] on span "Download" at bounding box center [1193, 509] width 136 height 16
click at [1123, 255] on img "button" at bounding box center [1129, 261] width 12 height 12
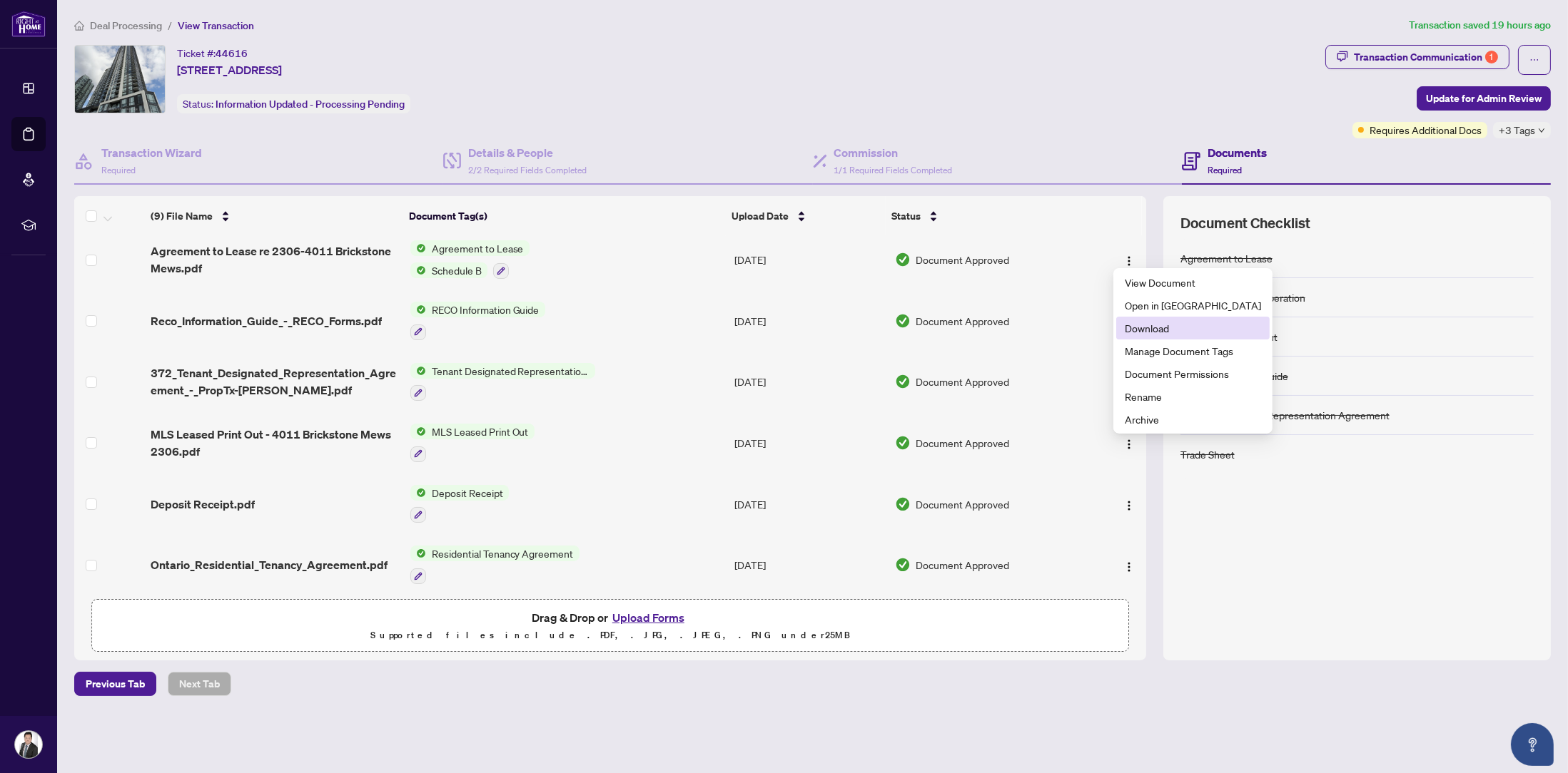
click at [1134, 327] on span "Download" at bounding box center [1193, 328] width 136 height 16
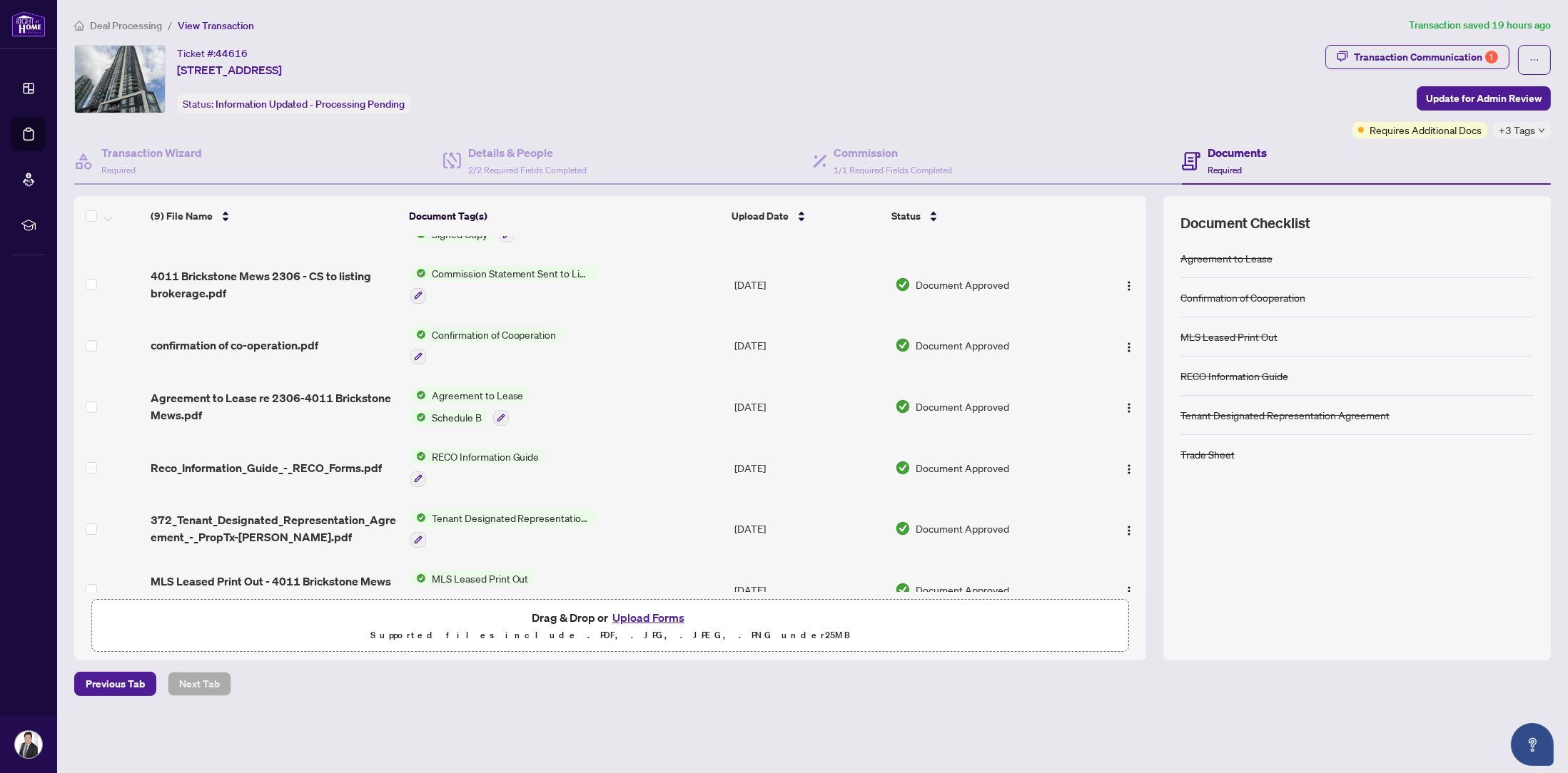
scroll to position [42, 0]
click at [1129, 345] on img "button" at bounding box center [1129, 349] width 12 height 12
click at [1131, 413] on span "Download" at bounding box center [1193, 417] width 136 height 16
click at [228, 272] on span "4011 Brickstone Mews 2306 - CS to listing brokerage.pdf" at bounding box center [274, 286] width 247 height 34
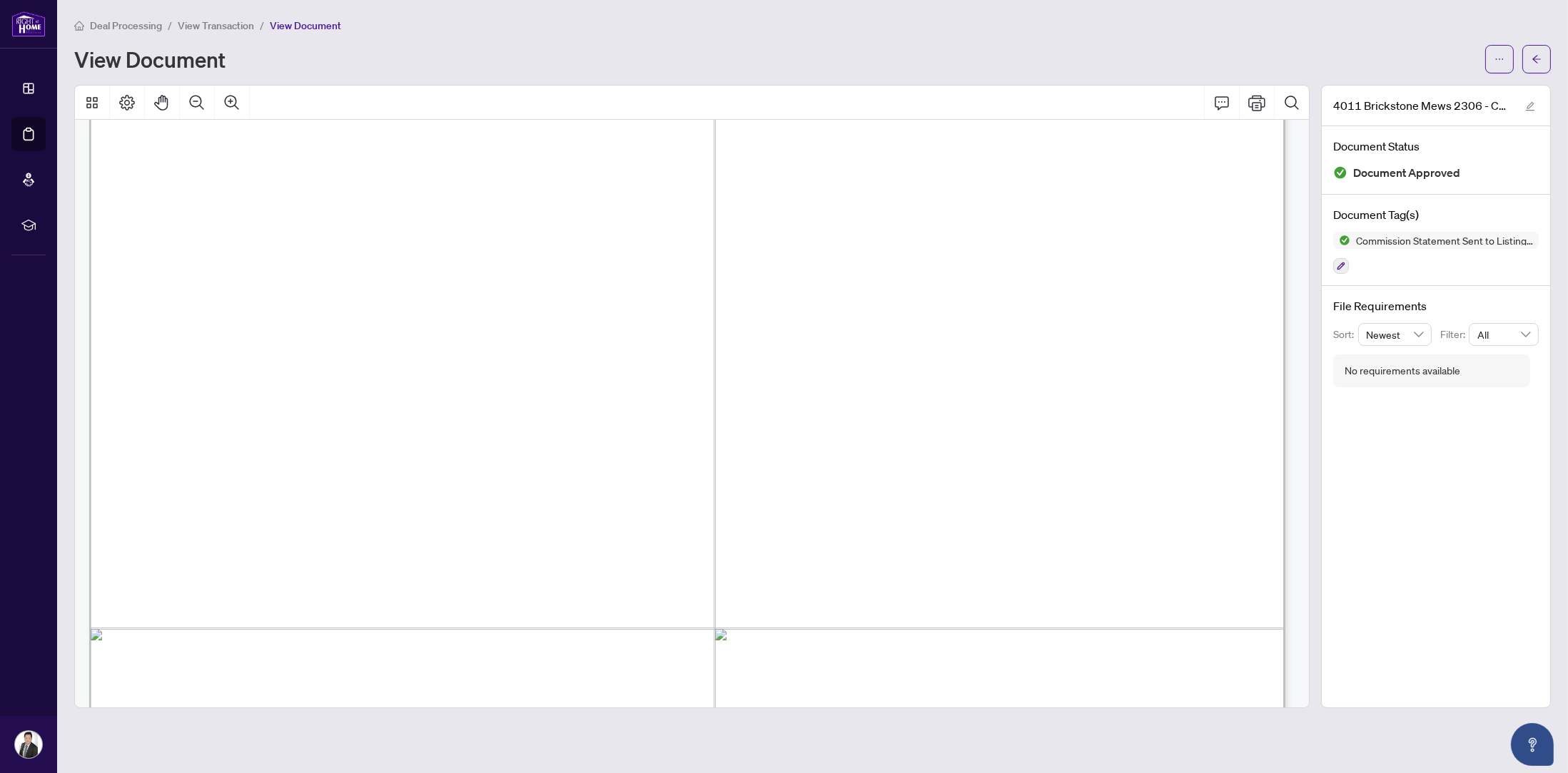
scroll to position [785, 0]
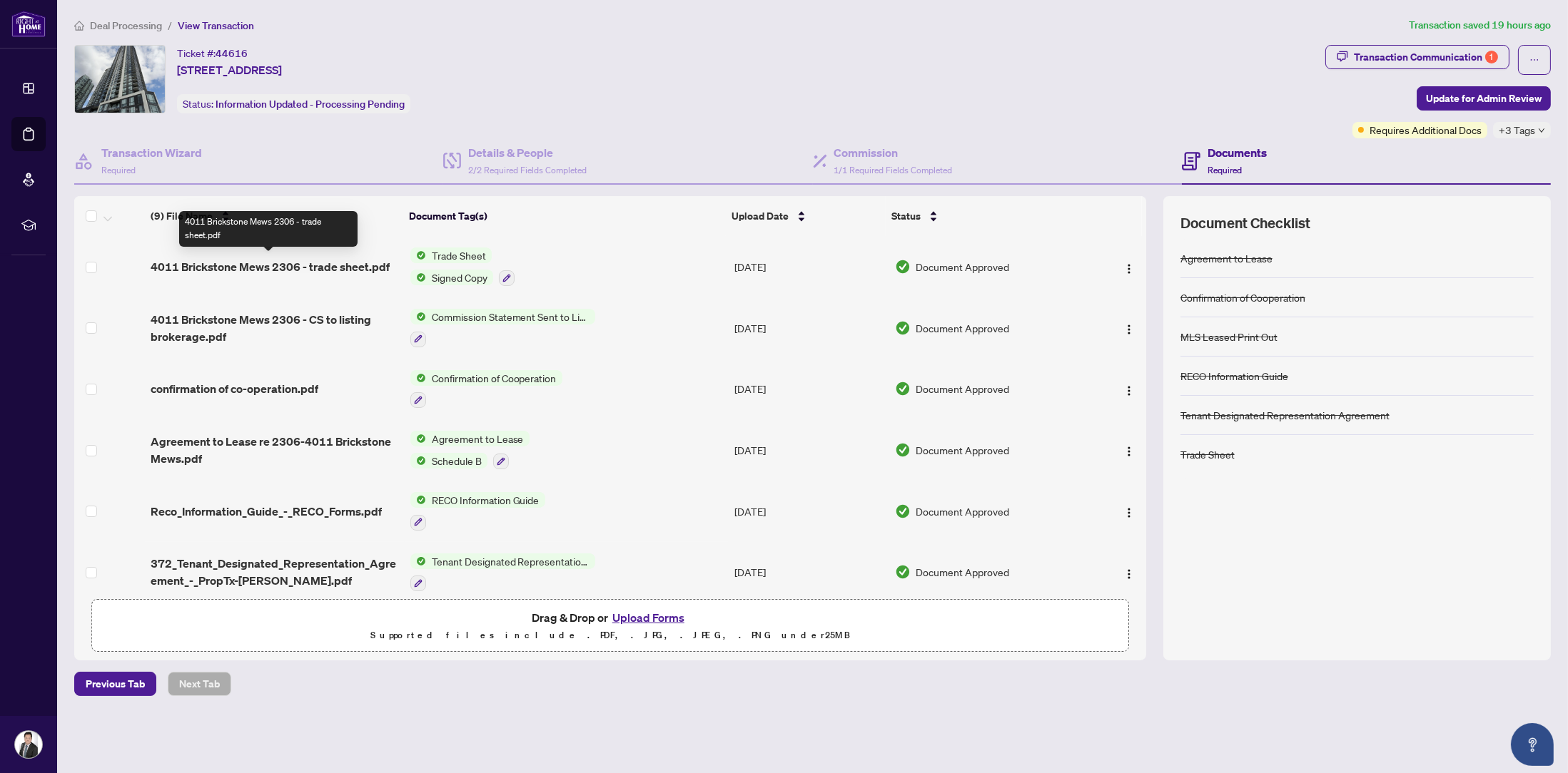
click at [336, 263] on span "4011 Brickstone Mews 2306 - trade sheet.pdf" at bounding box center [270, 267] width 239 height 17
click at [1126, 324] on img "button" at bounding box center [1129, 329] width 12 height 12
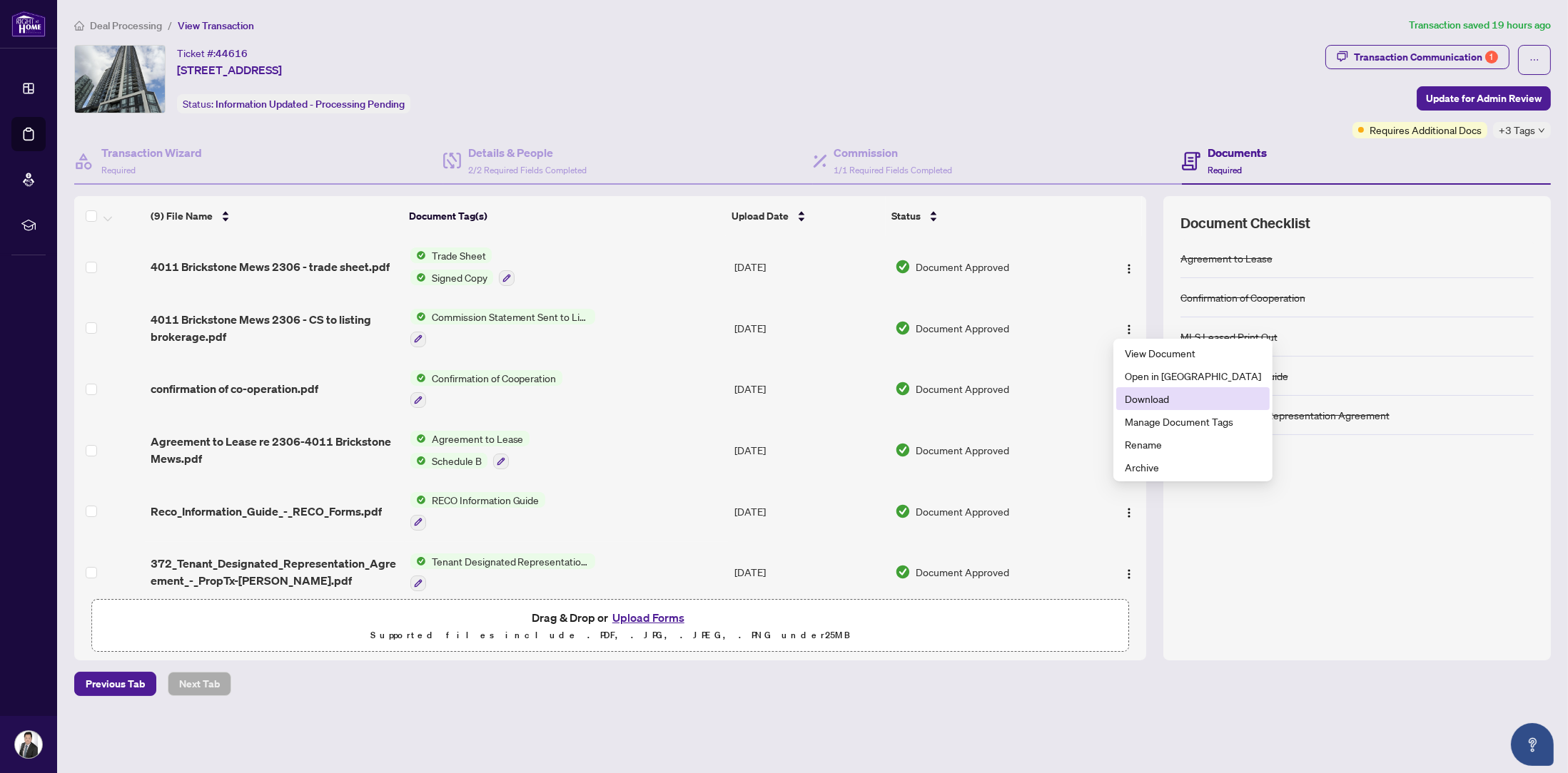
click at [1146, 401] on span "Download" at bounding box center [1193, 399] width 136 height 16
click at [1123, 263] on img "button" at bounding box center [1129, 269] width 12 height 12
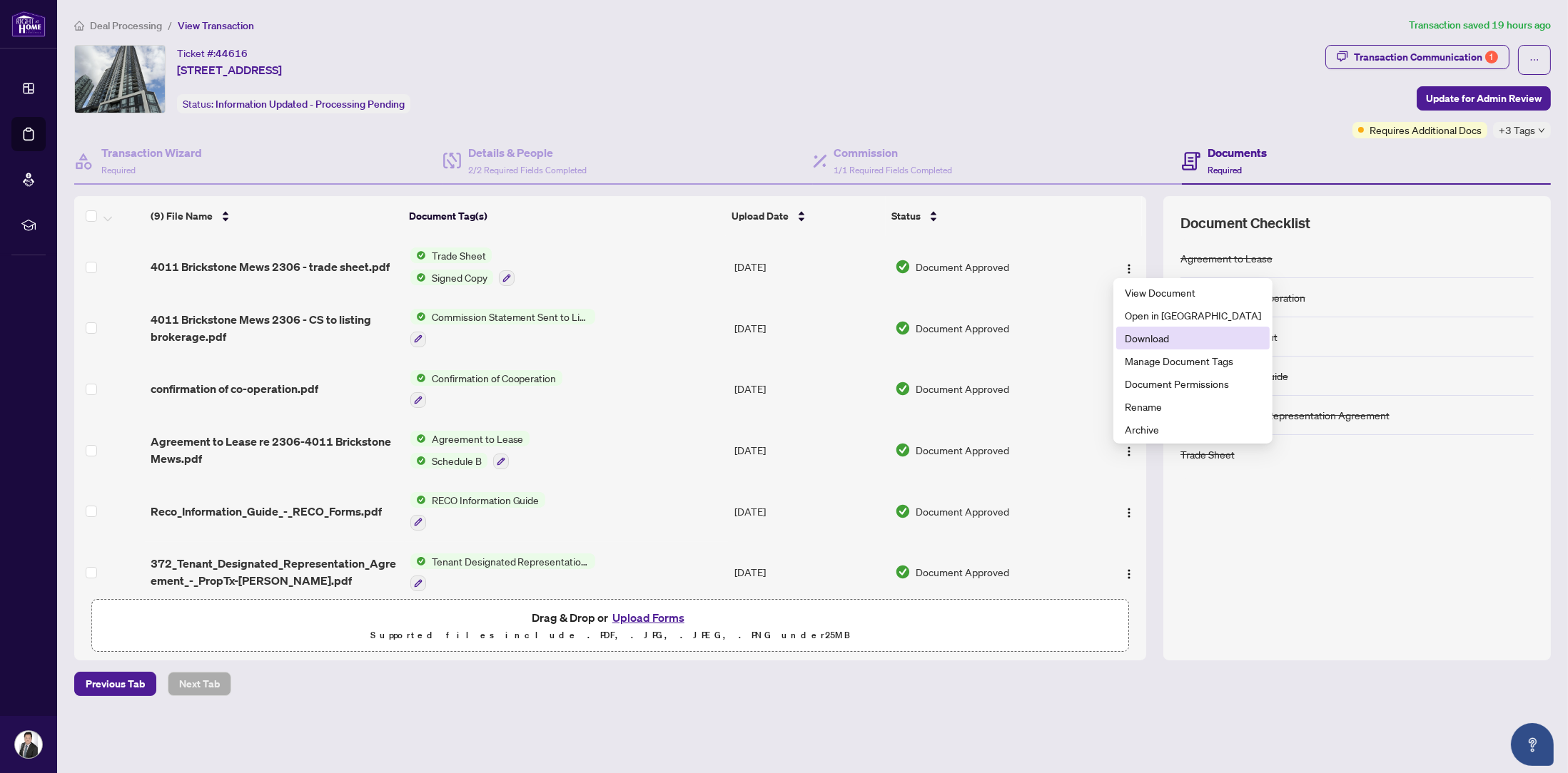
click at [1137, 332] on span "Download" at bounding box center [1193, 338] width 136 height 16
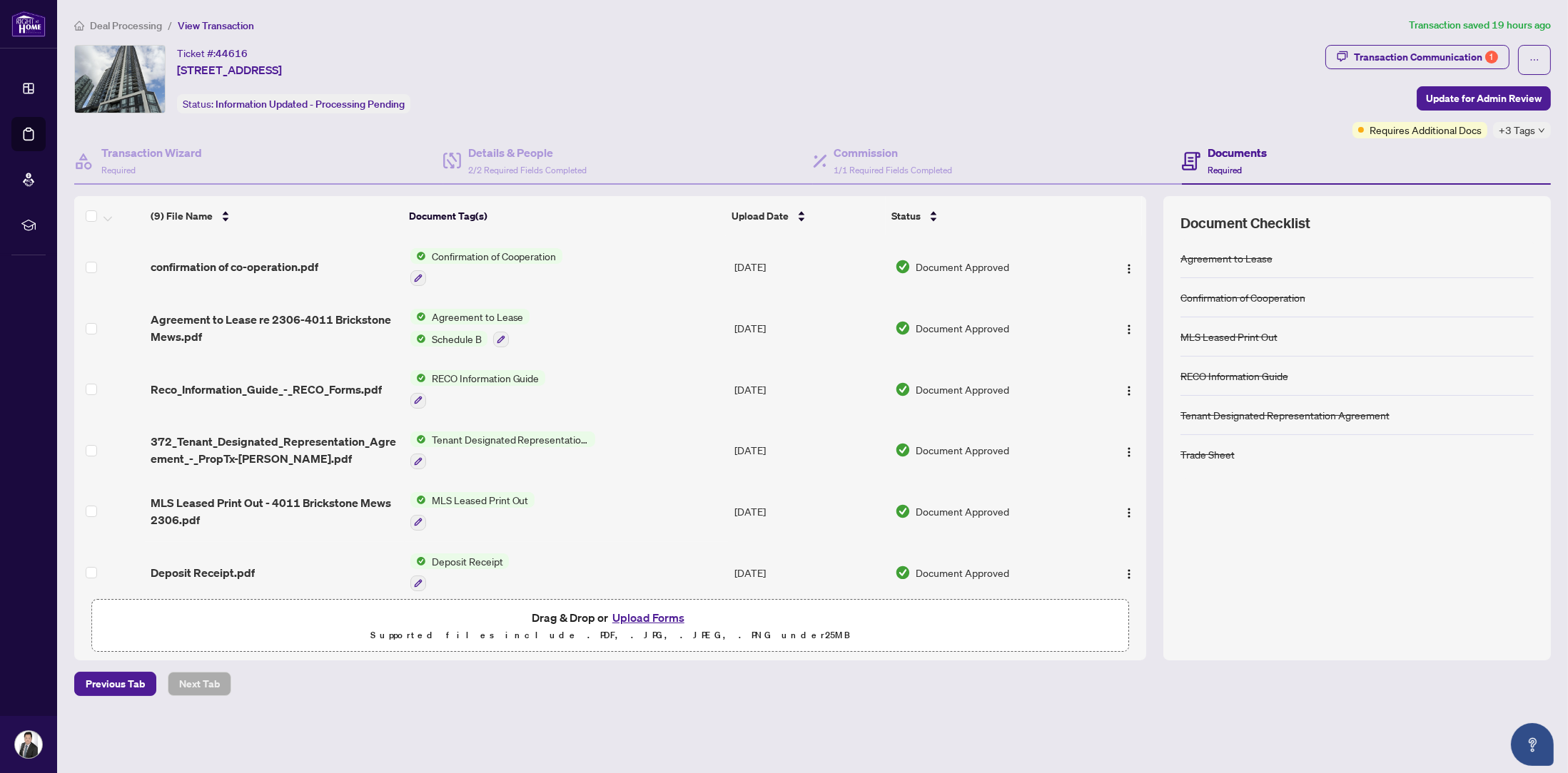
scroll to position [191, 0]
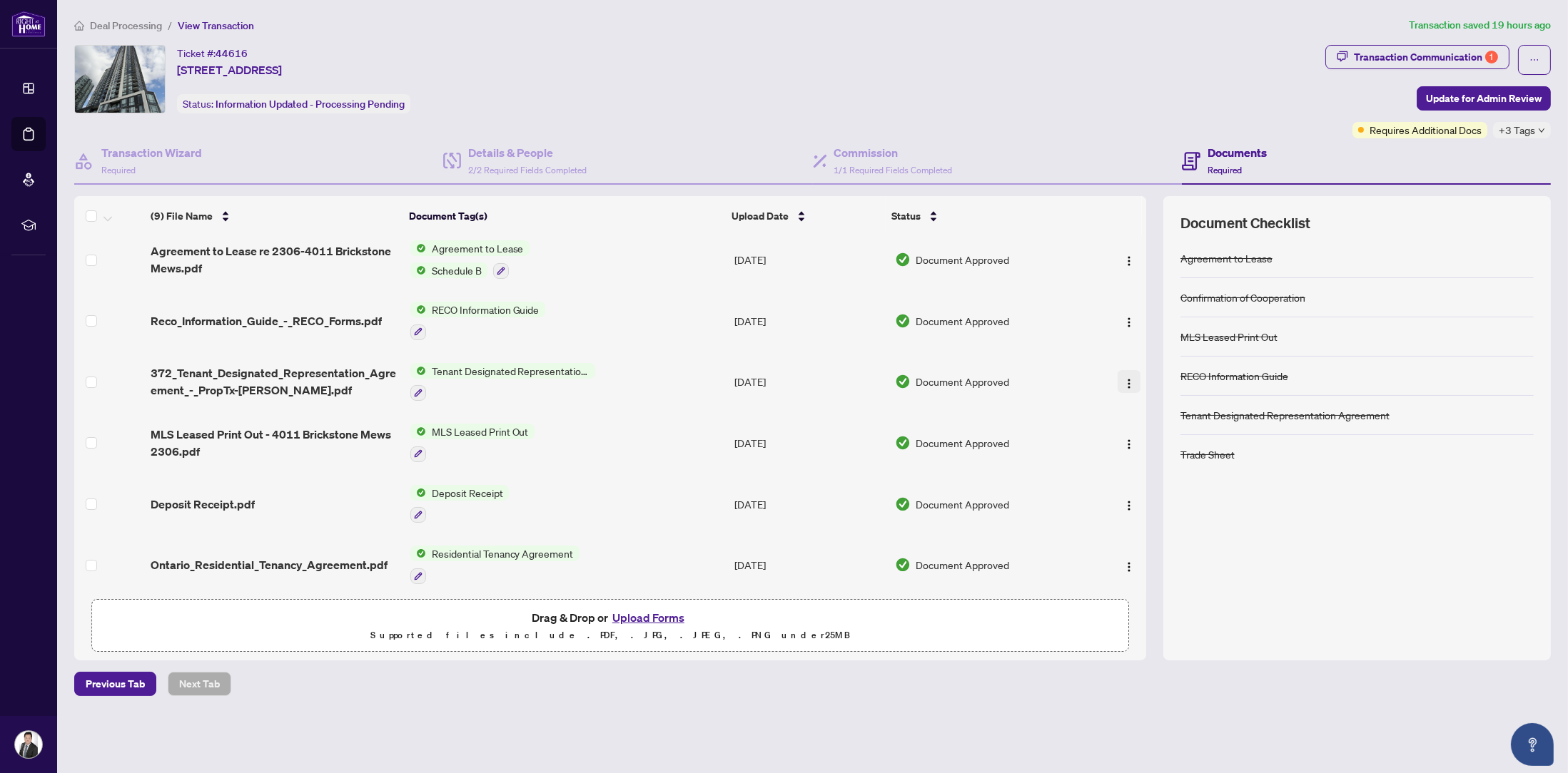
click at [1126, 378] on img "button" at bounding box center [1129, 384] width 12 height 12
click at [1156, 450] on span "Download" at bounding box center [1193, 449] width 136 height 16
click at [300, 556] on span "Ontario_Residential_Tenancy_Agreement.pdf" at bounding box center [269, 565] width 237 height 17
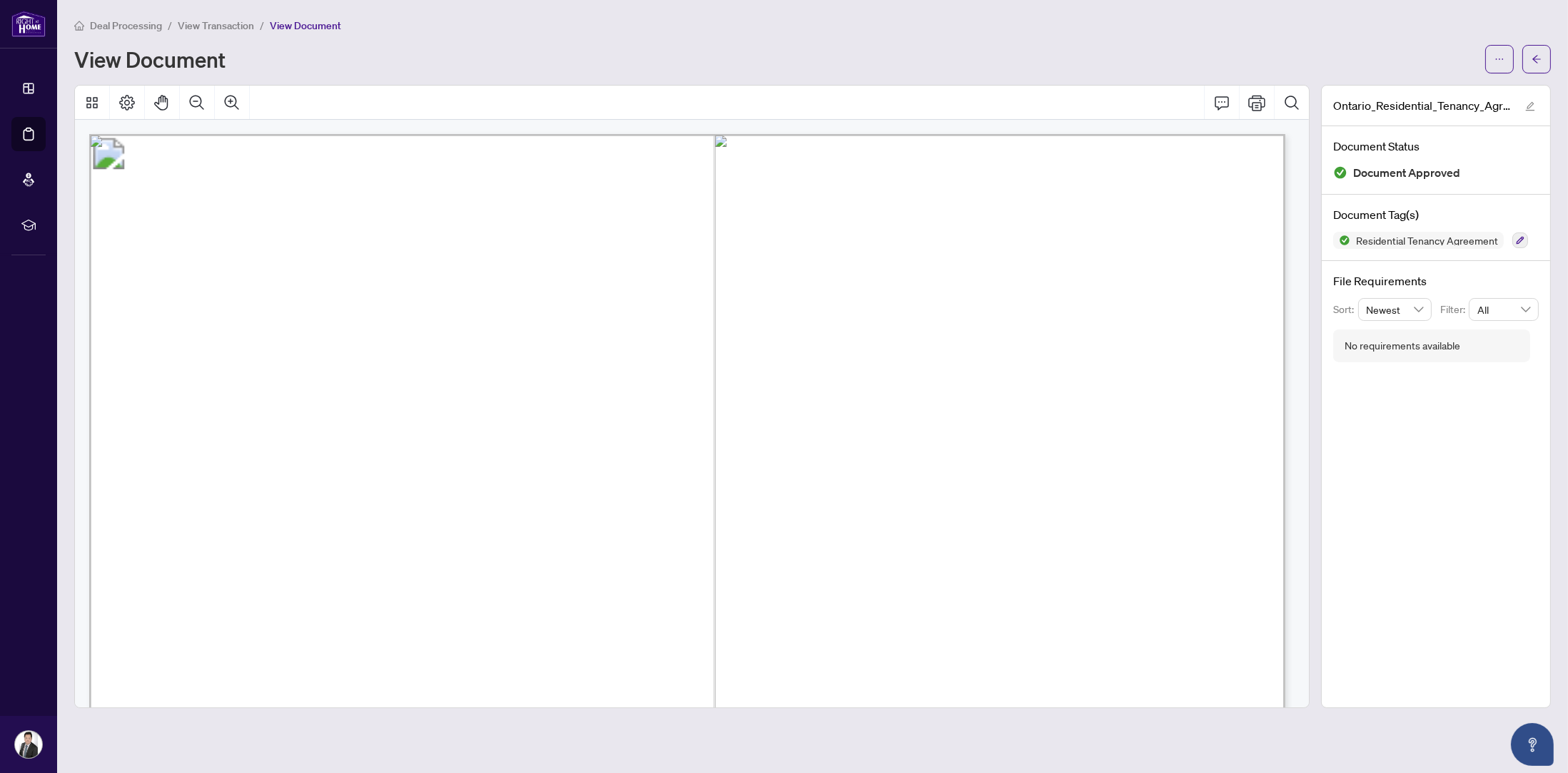
click at [231, 19] on span "View Transaction" at bounding box center [215, 25] width 76 height 13
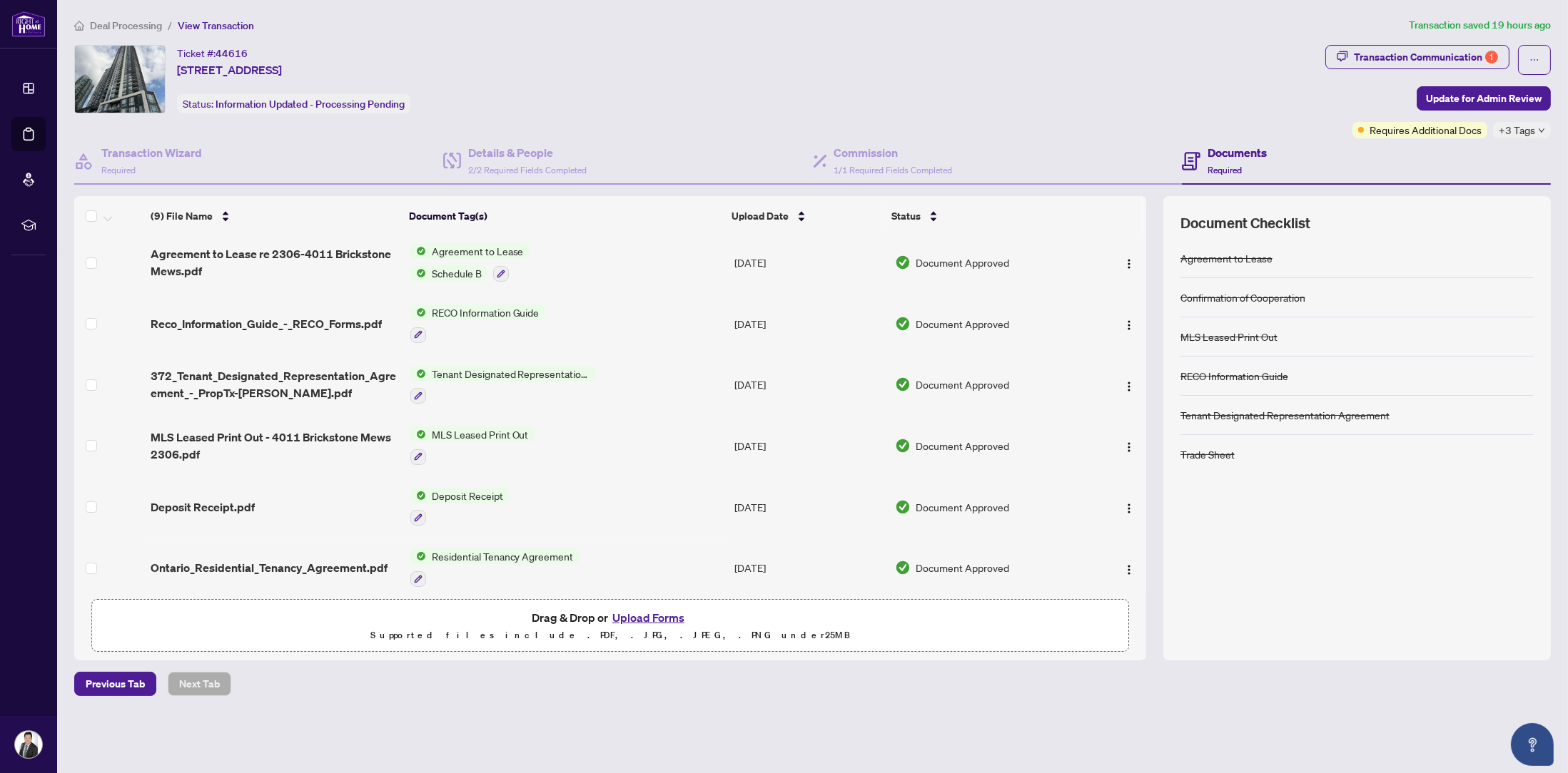
scroll to position [191, 0]
click at [347, 556] on span "Ontario_Residential_Tenancy_Agreement.pdf" at bounding box center [269, 565] width 237 height 17
click at [1123, 561] on img "button" at bounding box center [1129, 567] width 12 height 12
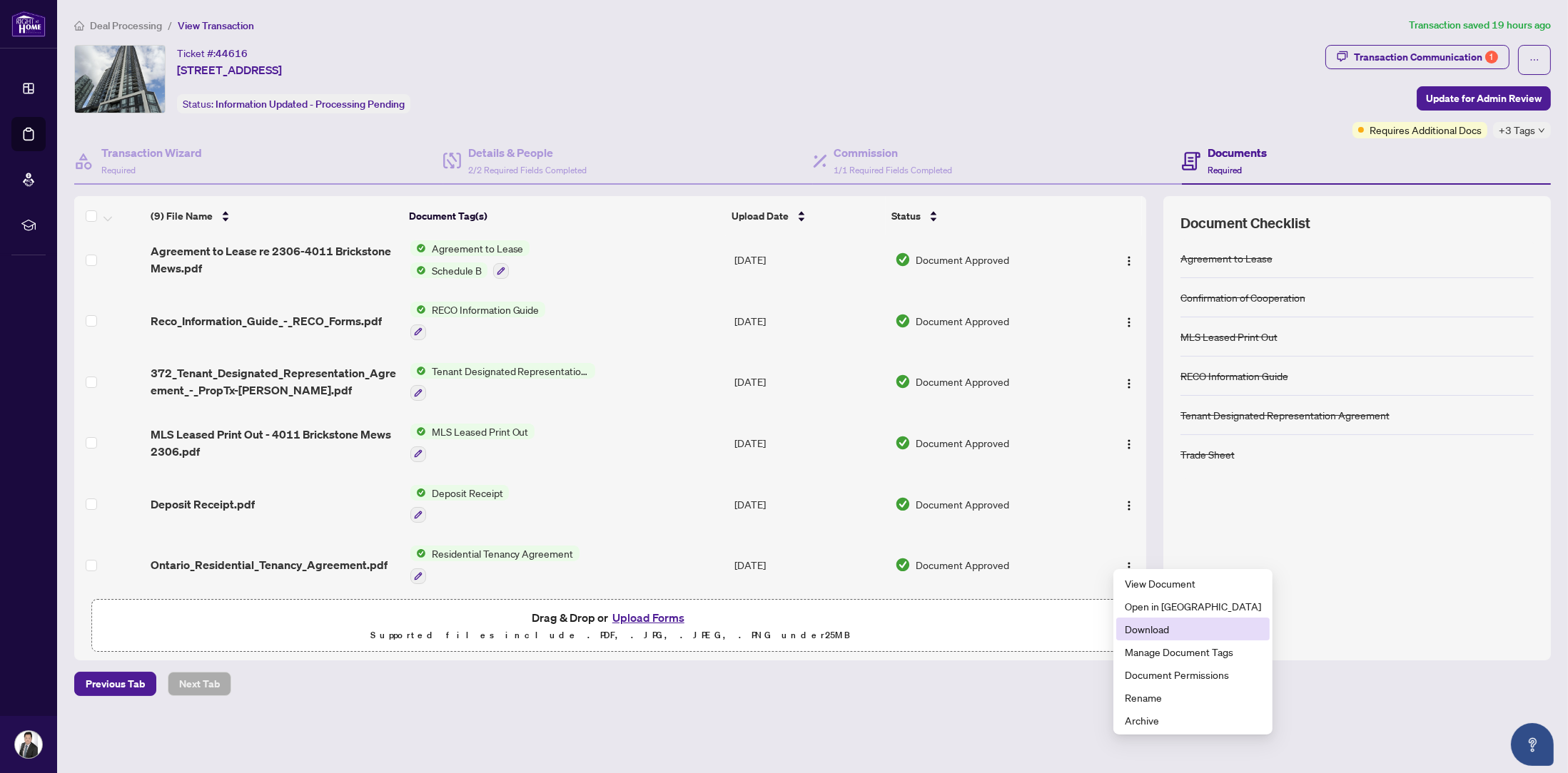
click at [1148, 627] on span "Download" at bounding box center [1193, 629] width 136 height 16
